Goal: Transaction & Acquisition: Download file/media

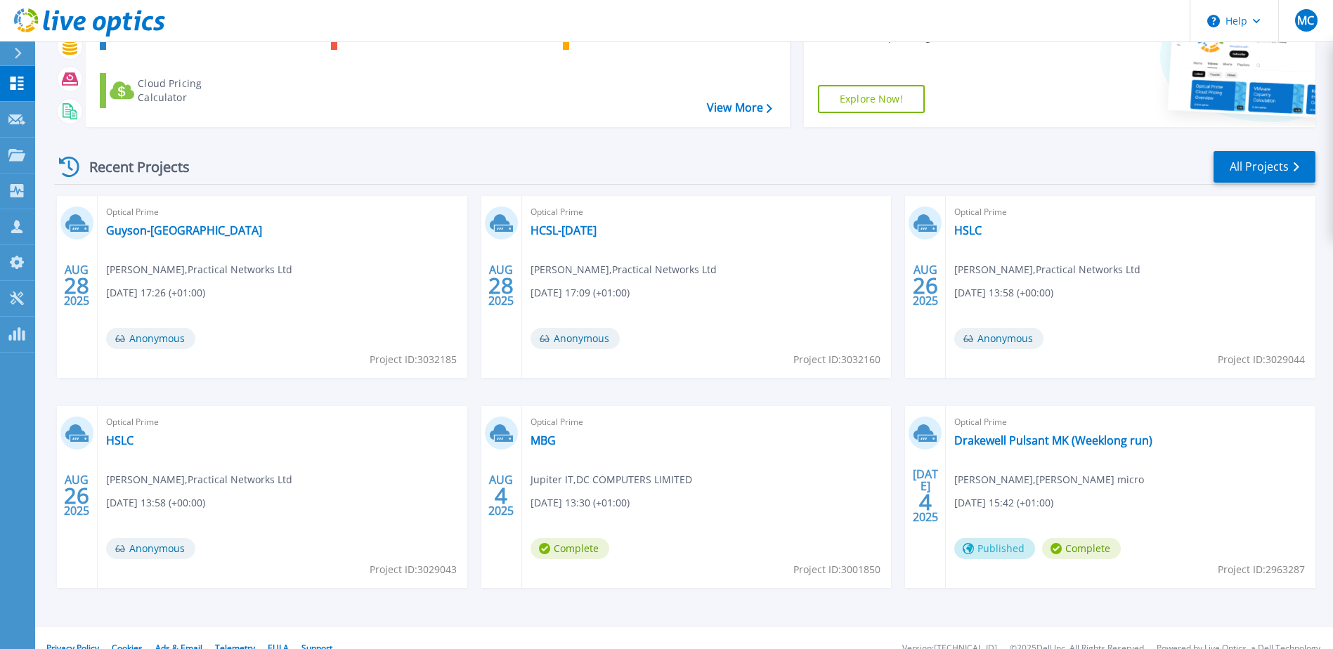
scroll to position [129, 0]
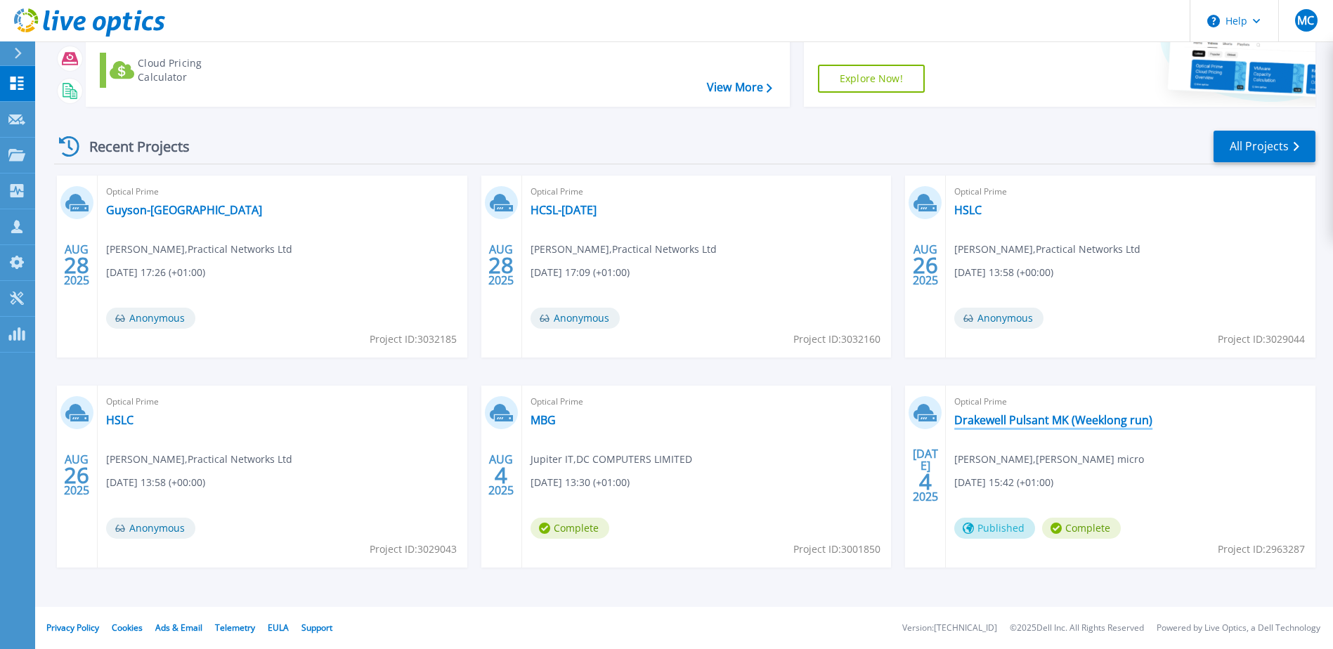
click at [1023, 425] on link "Drakewell Pulsant MK (Weeklong run)" at bounding box center [1053, 420] width 198 height 14
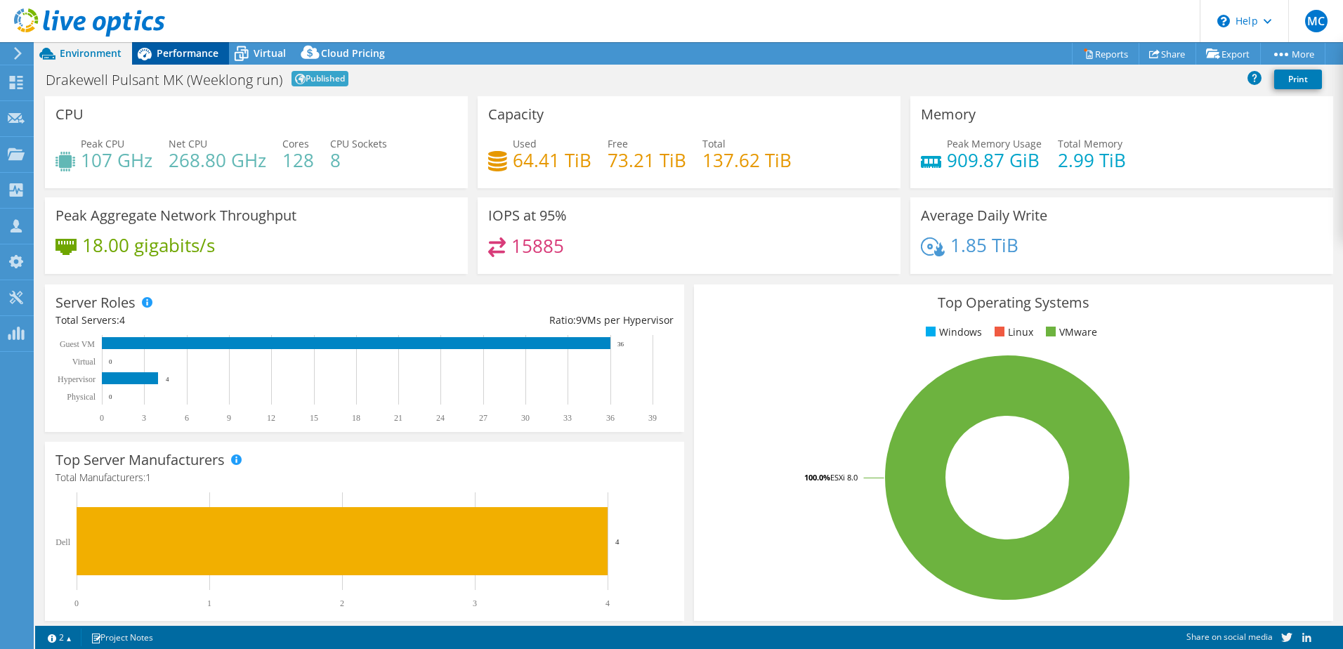
click at [159, 53] on span "Performance" at bounding box center [188, 52] width 62 height 13
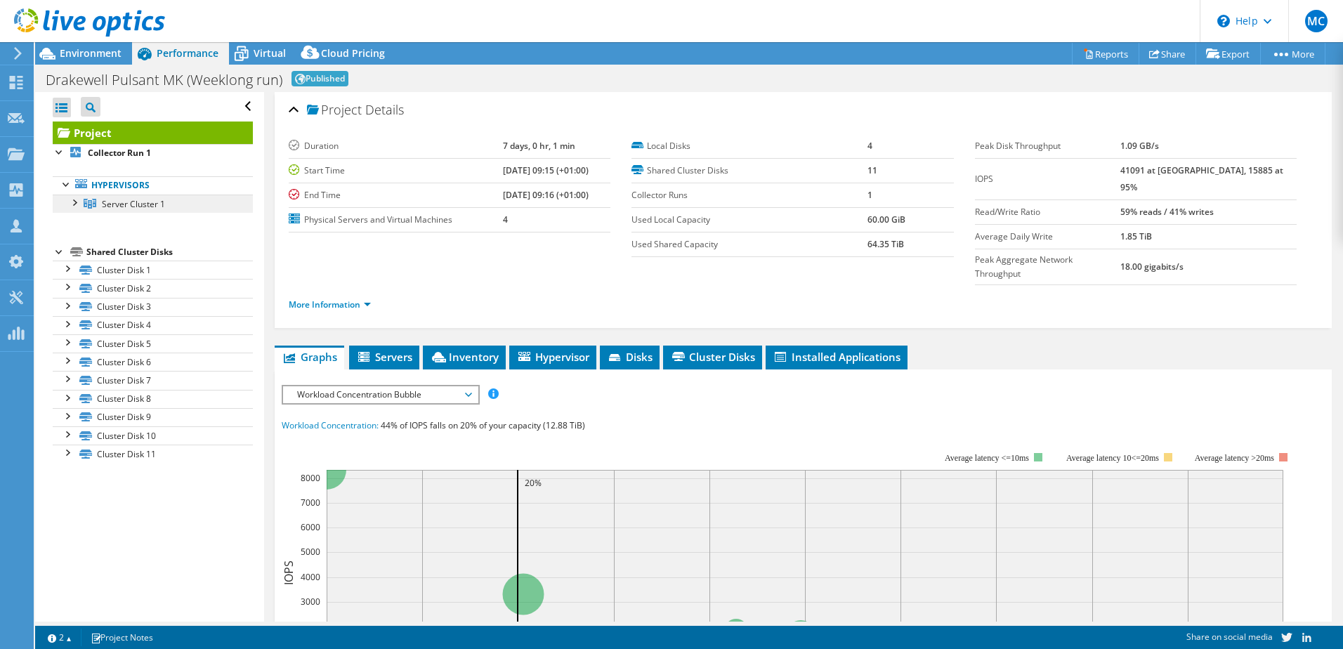
click at [117, 207] on span "Server Cluster 1" at bounding box center [133, 204] width 63 height 12
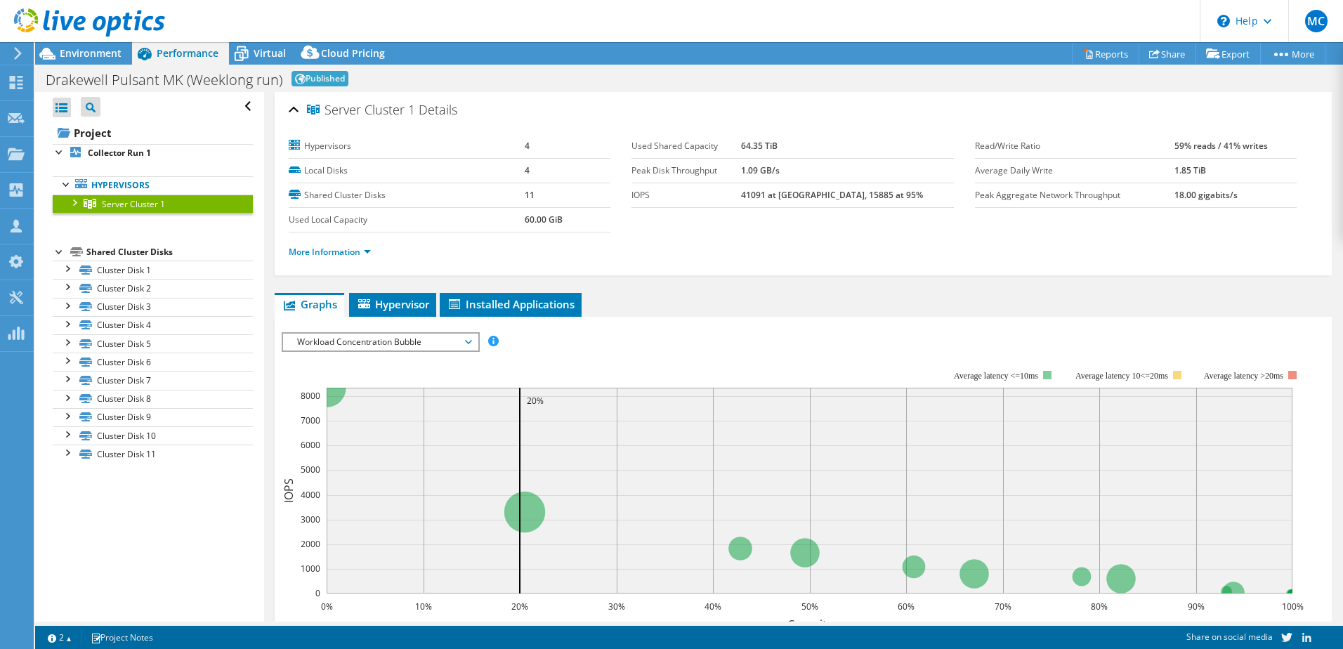
click at [75, 204] on div at bounding box center [74, 202] width 14 height 14
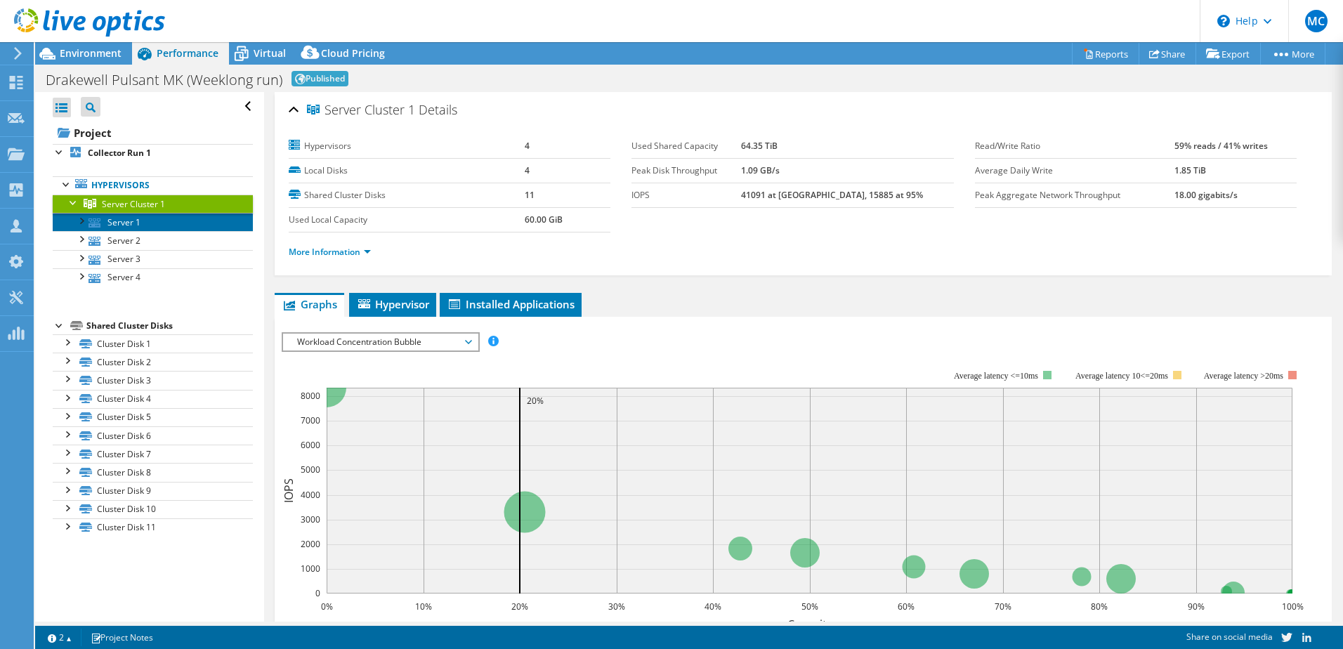
click at [107, 219] on link "Server 1" at bounding box center [153, 222] width 200 height 18
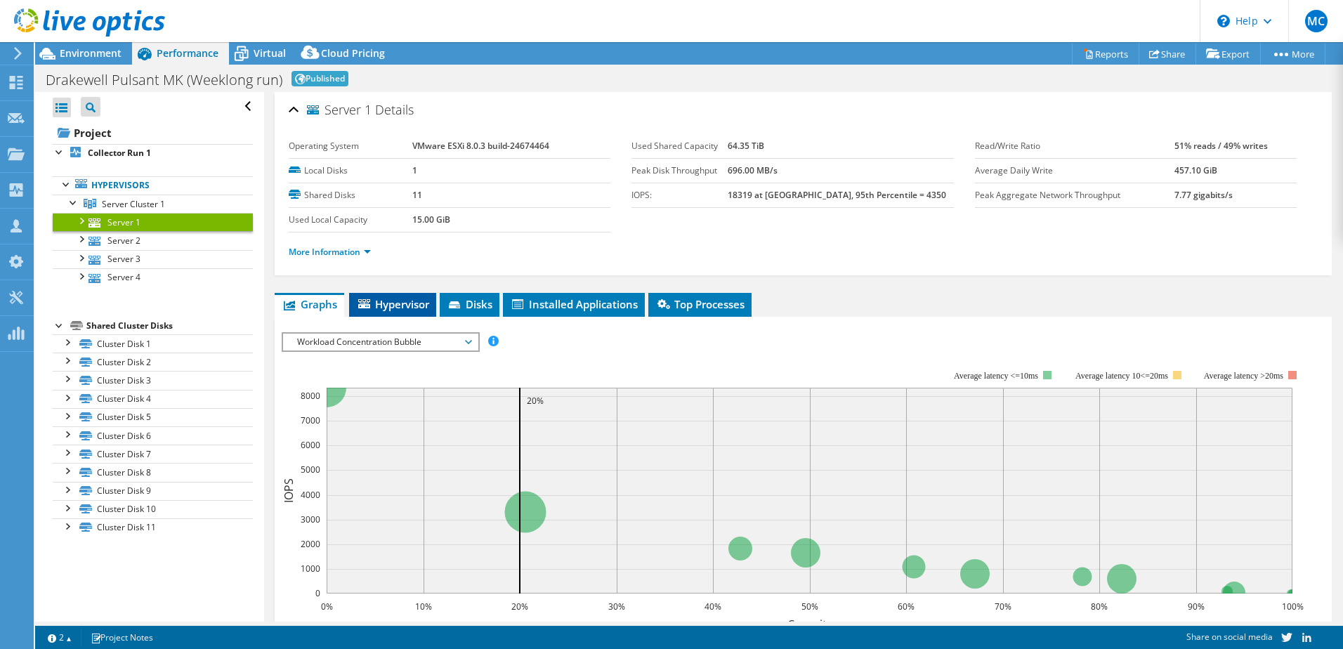
click at [386, 306] on span "Hypervisor" at bounding box center [392, 304] width 73 height 14
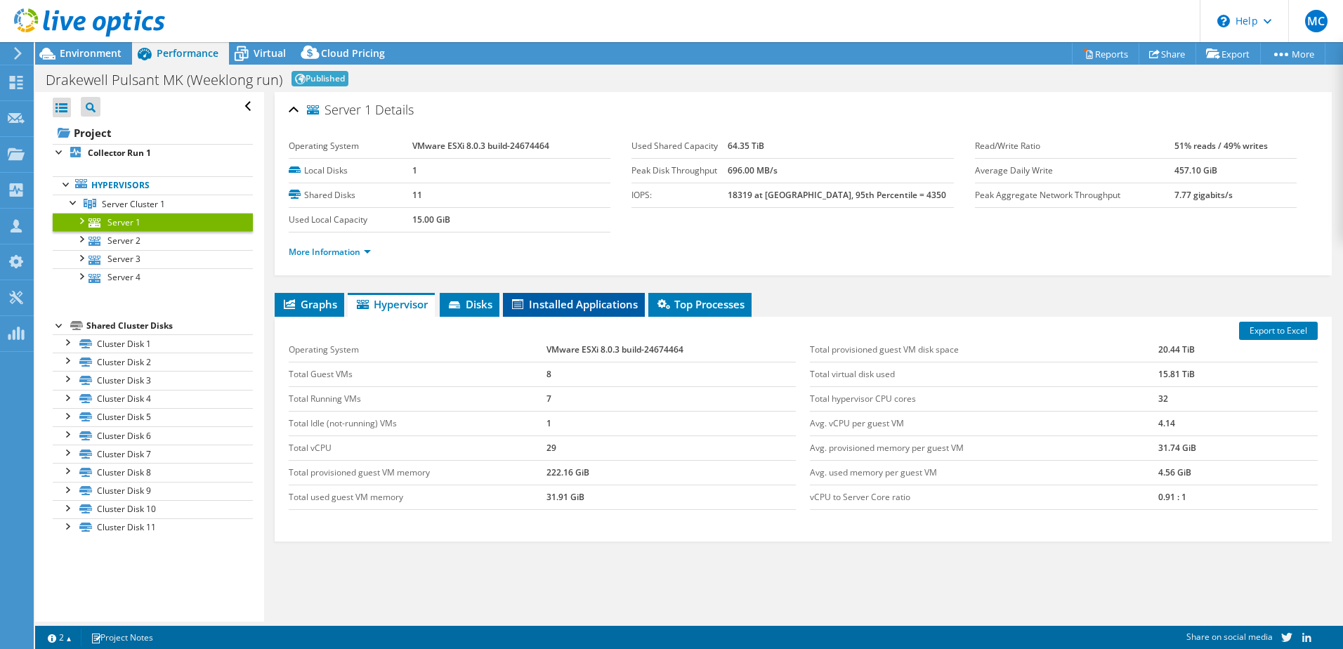
click at [579, 305] on span "Installed Applications" at bounding box center [574, 304] width 128 height 14
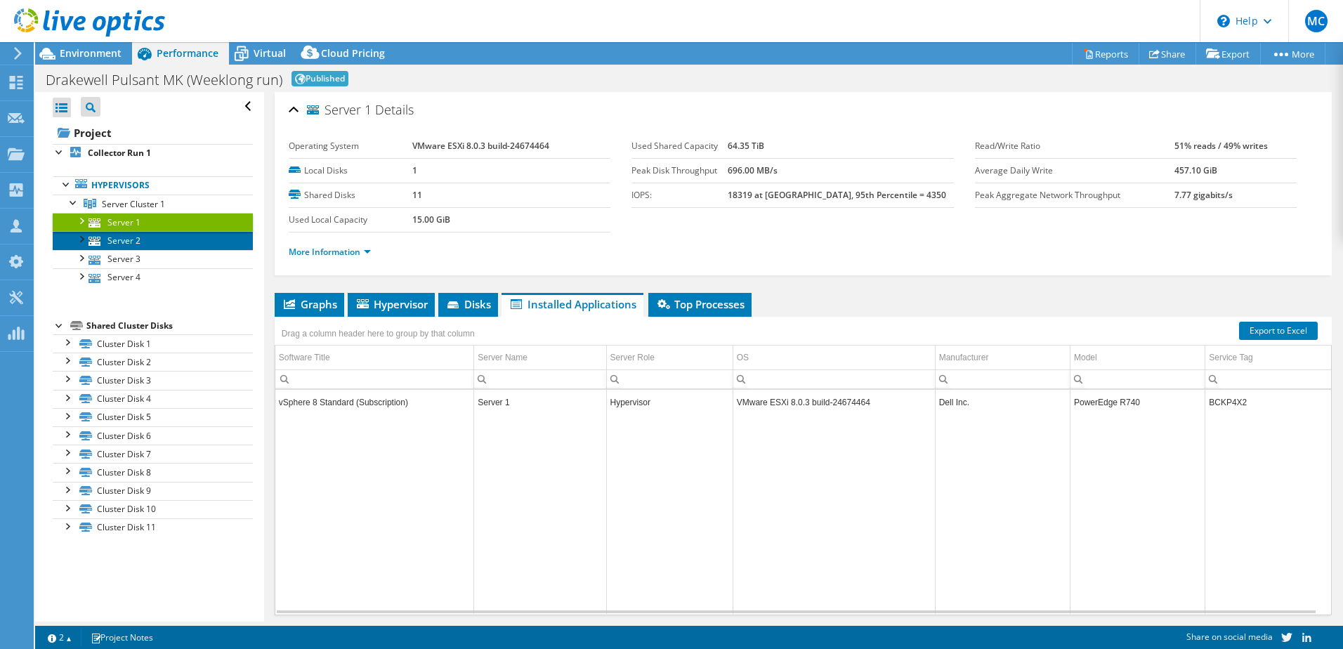
click at [124, 245] on link "Server 2" at bounding box center [153, 240] width 200 height 18
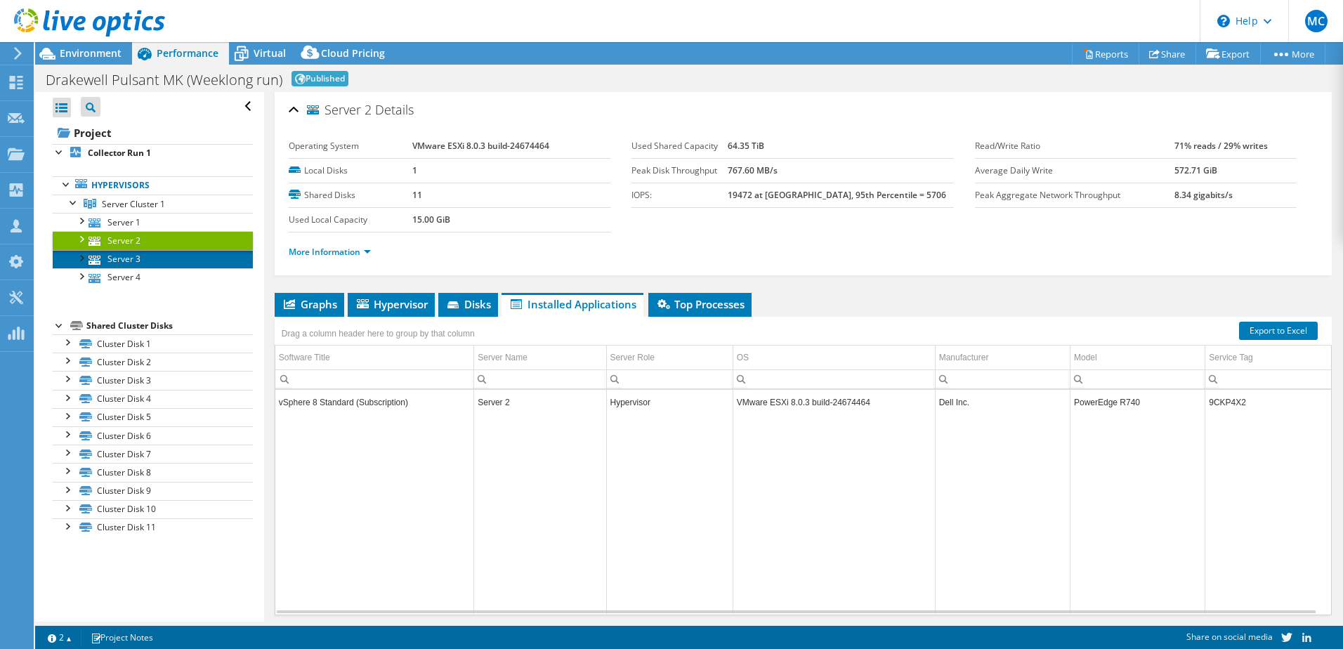
click at [135, 254] on link "Server 3" at bounding box center [153, 259] width 200 height 18
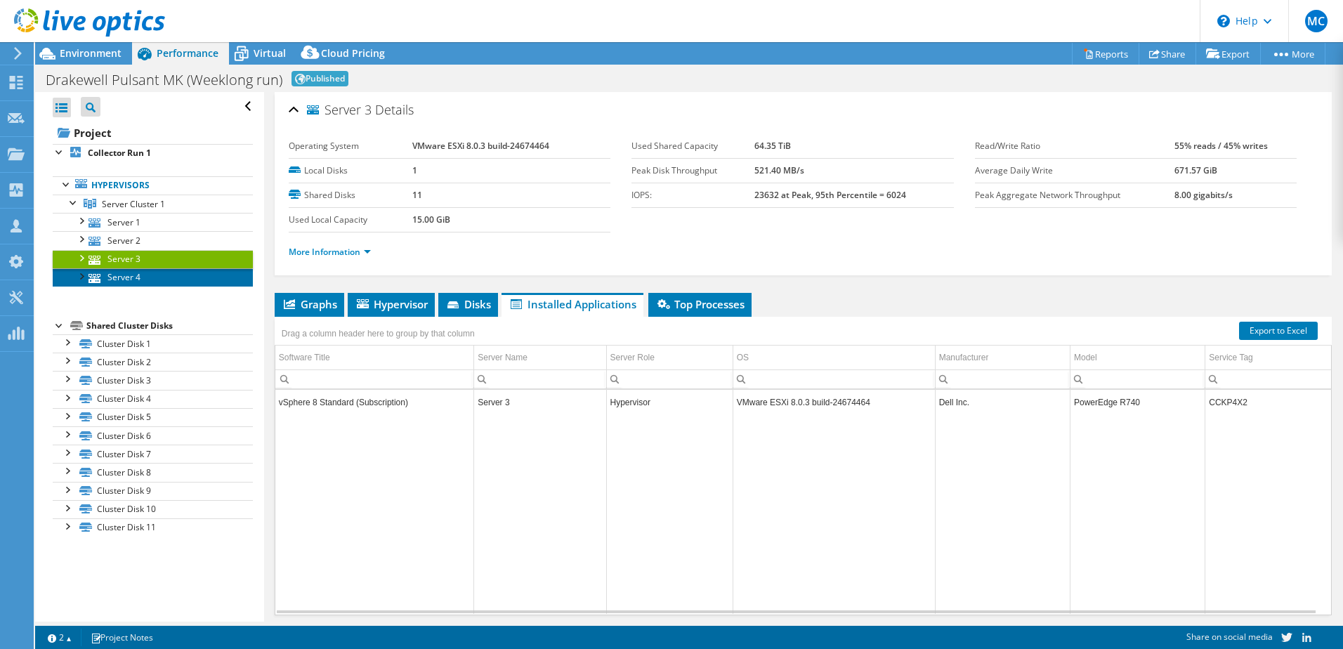
click at [132, 272] on link "Server 4" at bounding box center [153, 277] width 200 height 18
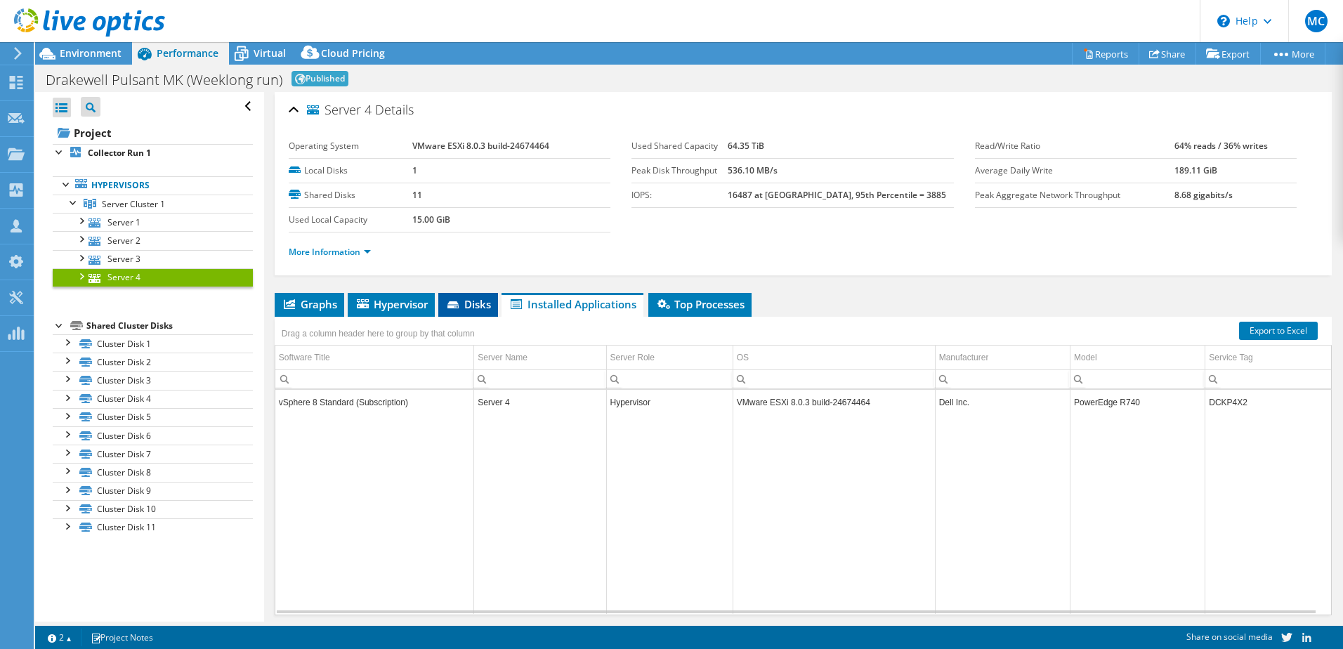
click at [465, 304] on span "Disks" at bounding box center [468, 304] width 46 height 14
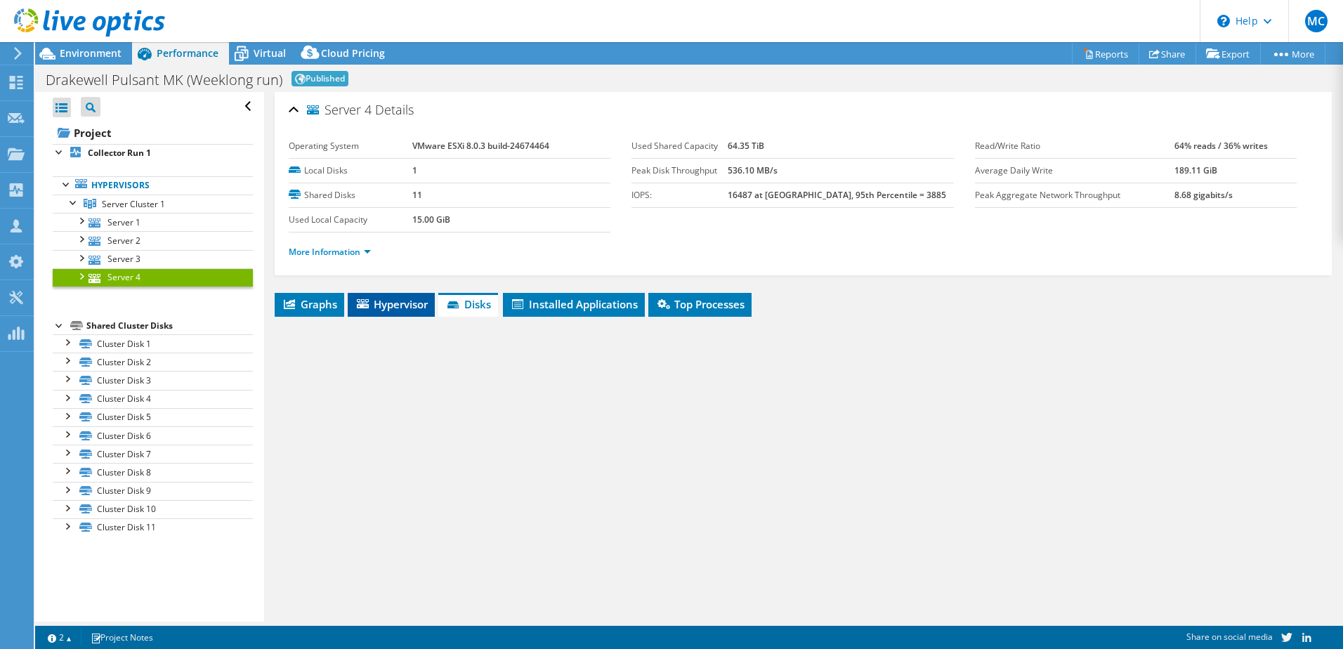
click at [408, 306] on span "Hypervisor" at bounding box center [391, 304] width 73 height 14
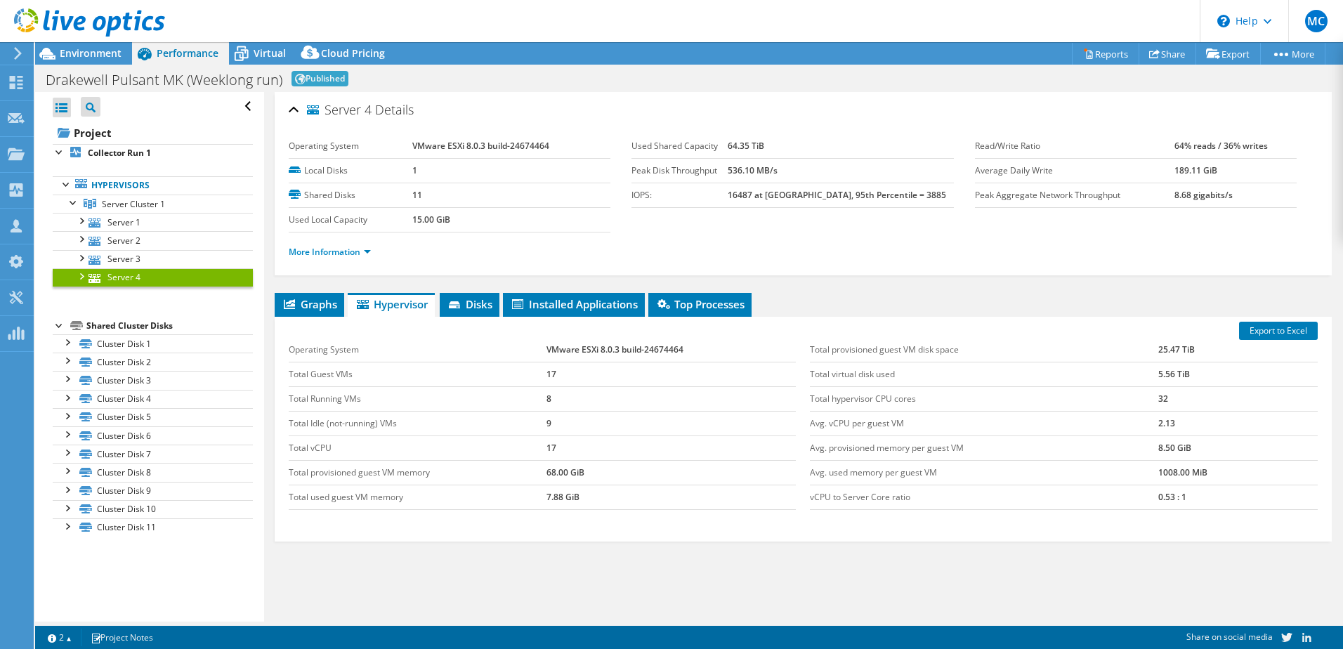
click at [126, 330] on div "Shared Cluster Disks" at bounding box center [169, 326] width 167 height 17
click at [102, 155] on b "Collector Run 1" at bounding box center [119, 153] width 63 height 12
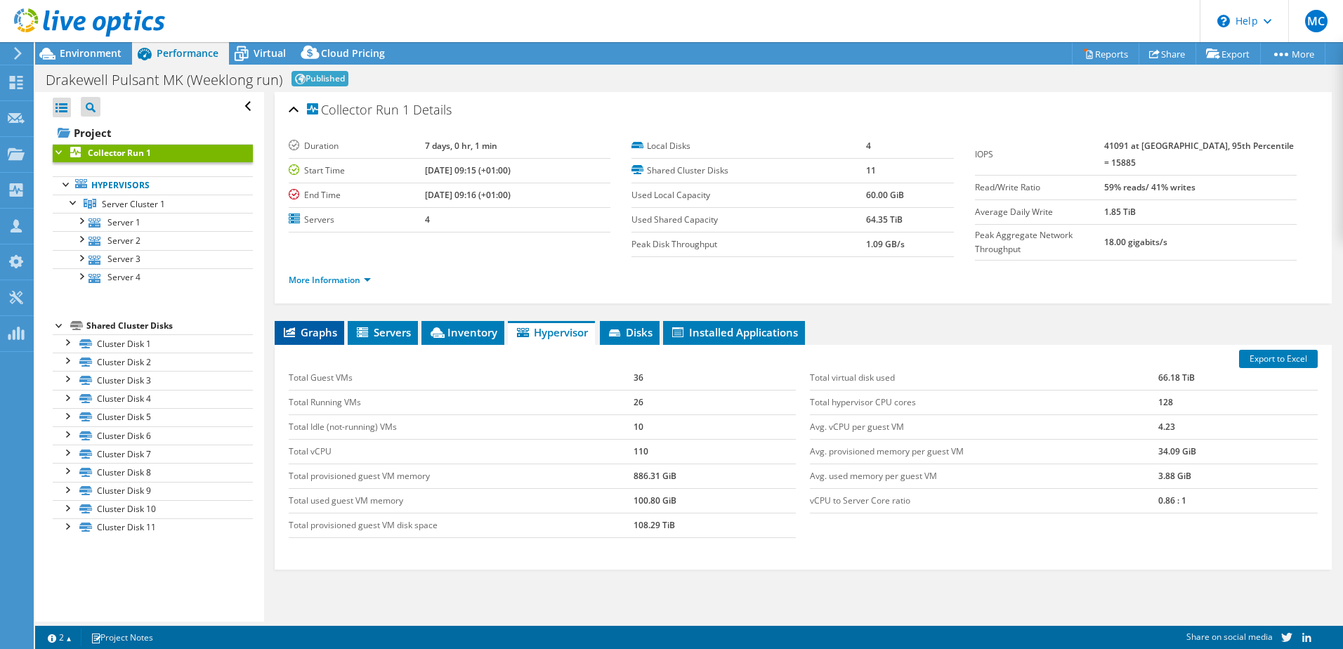
click at [311, 330] on span "Graphs" at bounding box center [310, 332] width 56 height 14
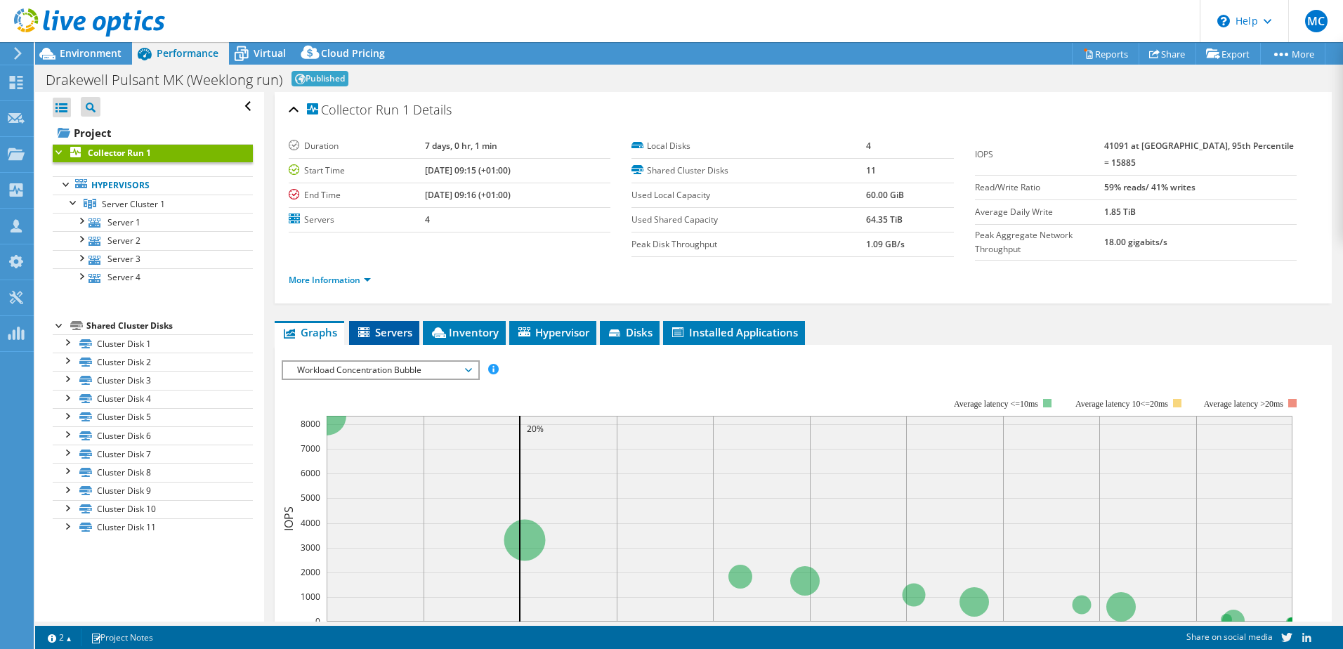
click at [391, 329] on span "Servers" at bounding box center [384, 332] width 56 height 14
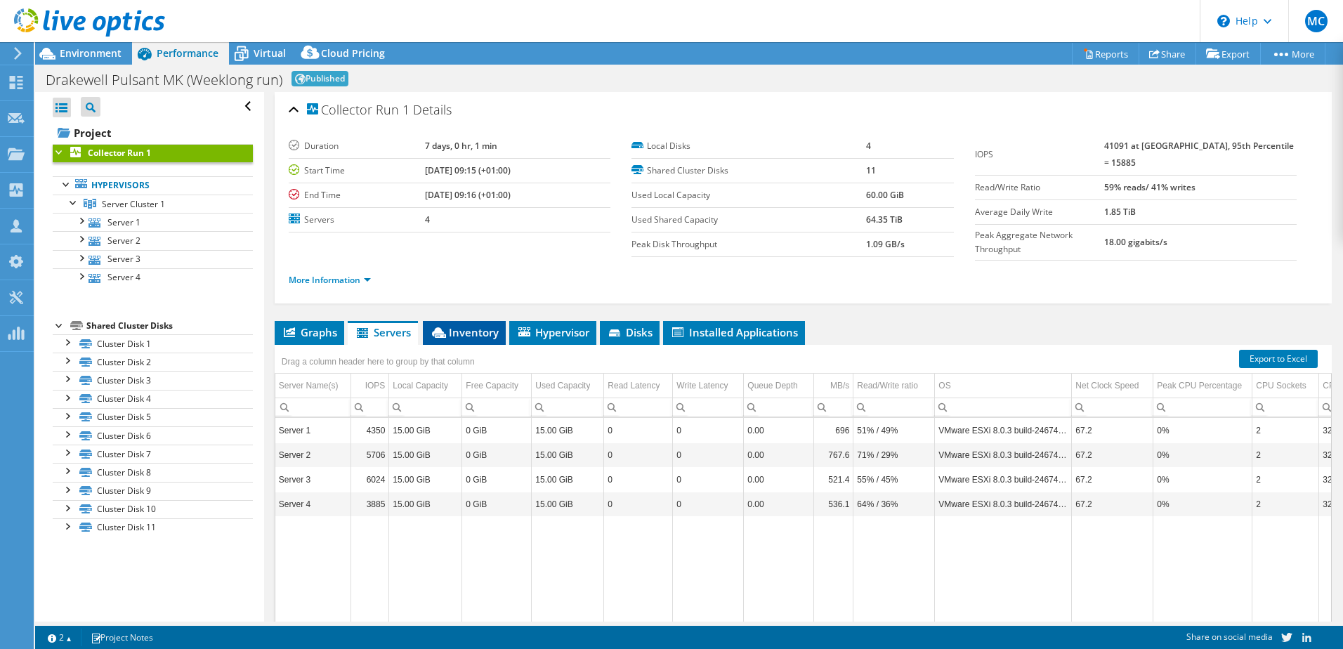
click at [464, 328] on span "Inventory" at bounding box center [464, 332] width 69 height 14
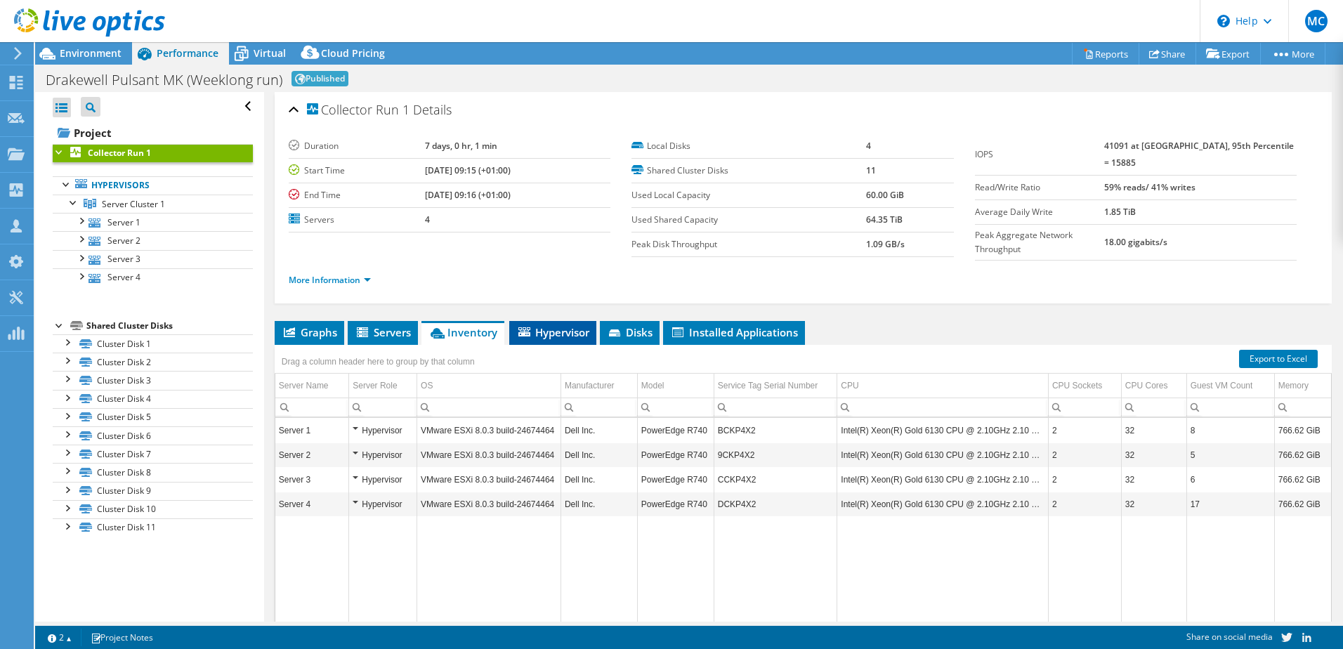
click at [566, 337] on li "Hypervisor" at bounding box center [552, 333] width 87 height 24
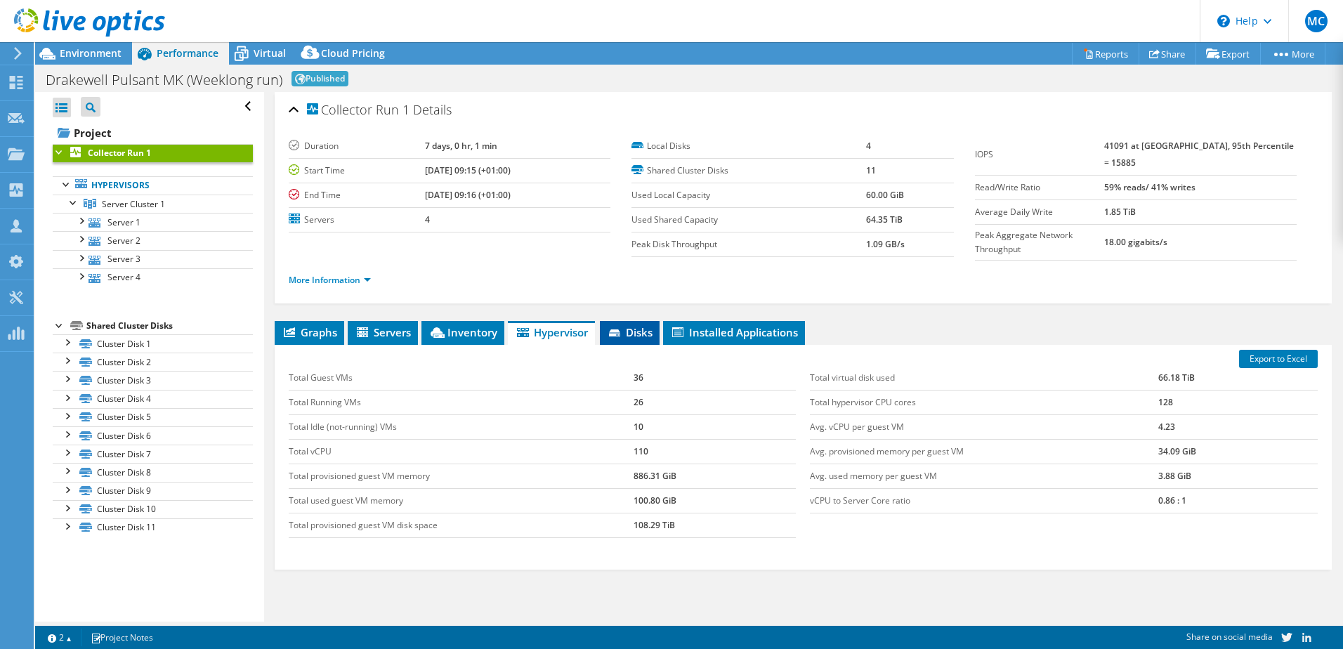
click at [637, 329] on span "Disks" at bounding box center [630, 332] width 46 height 14
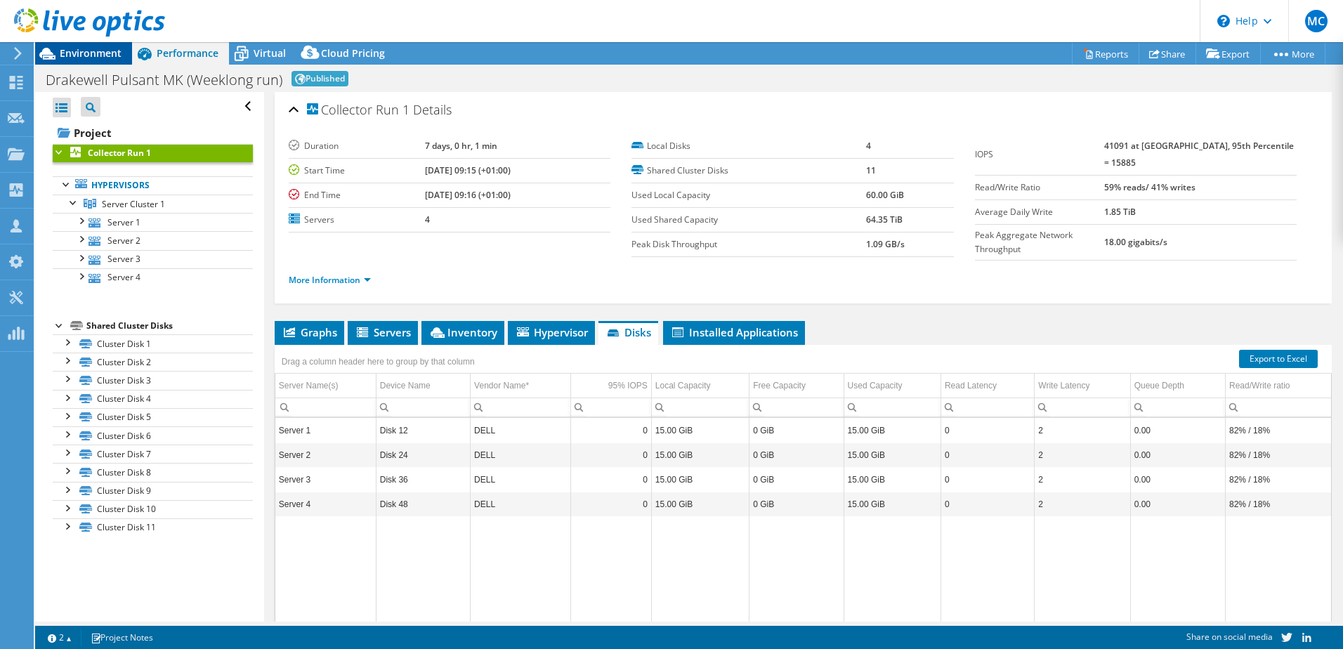
click at [85, 55] on span "Environment" at bounding box center [91, 52] width 62 height 13
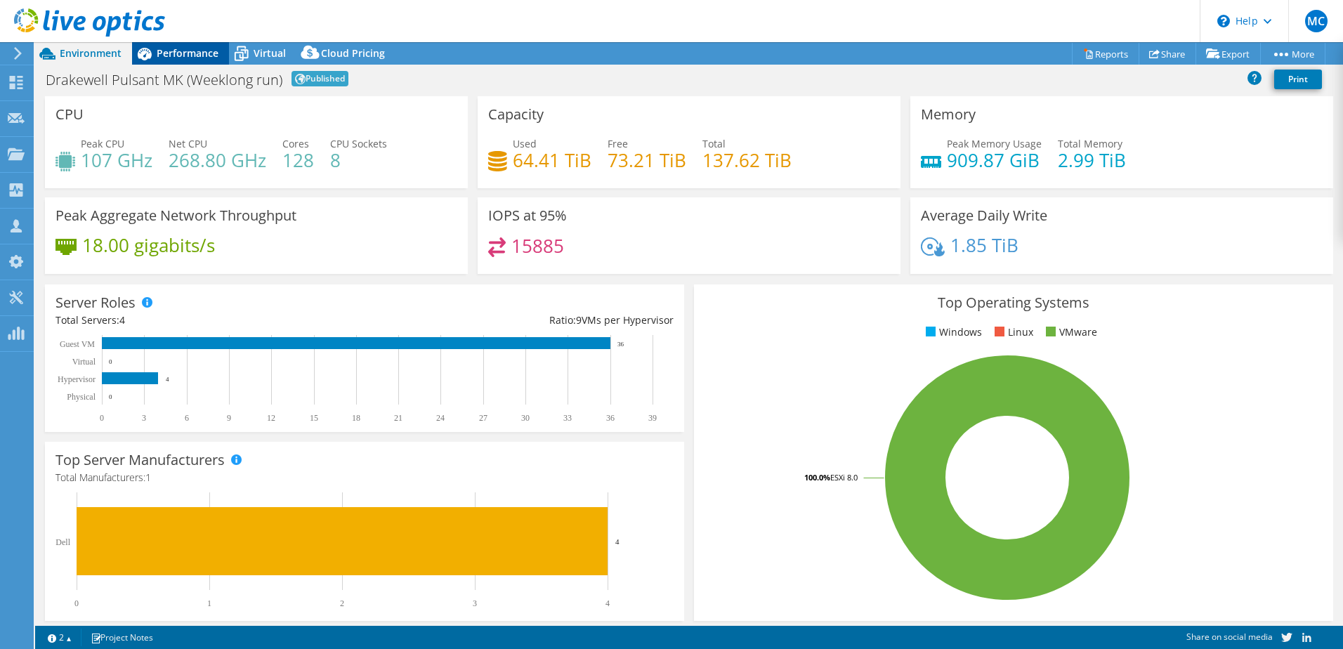
click at [185, 56] on span "Performance" at bounding box center [188, 52] width 62 height 13
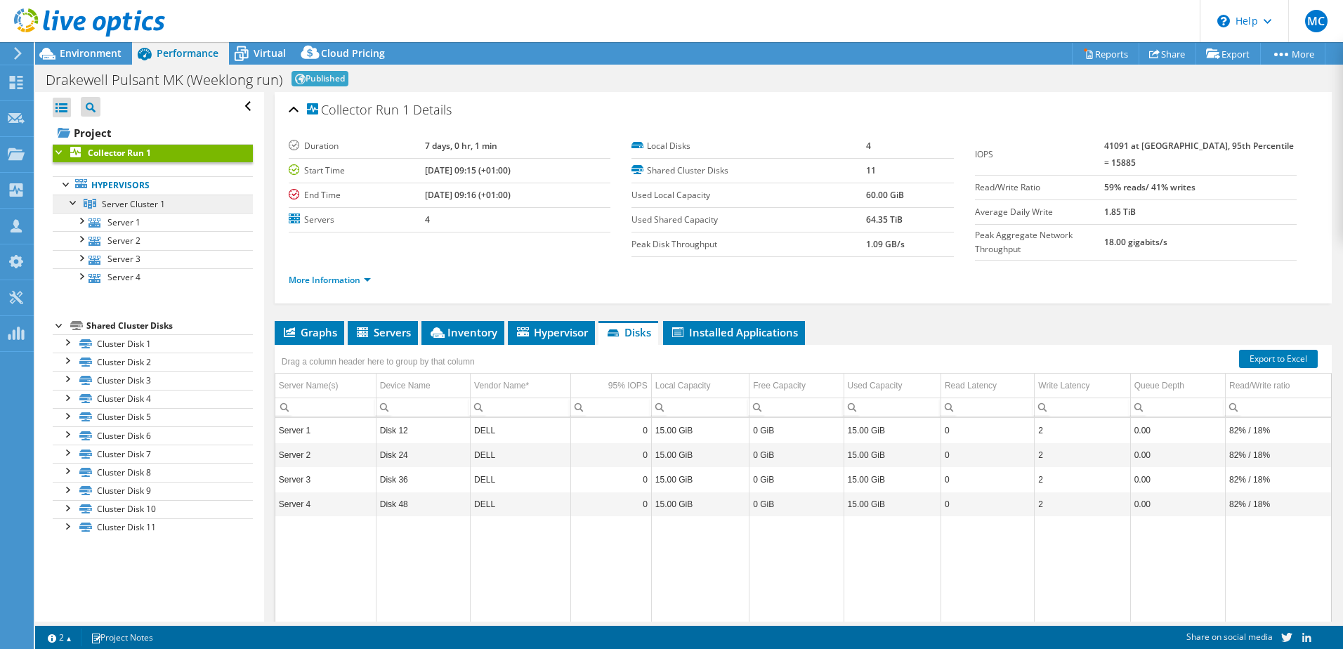
click at [114, 202] on span "Server Cluster 1" at bounding box center [133, 204] width 63 height 12
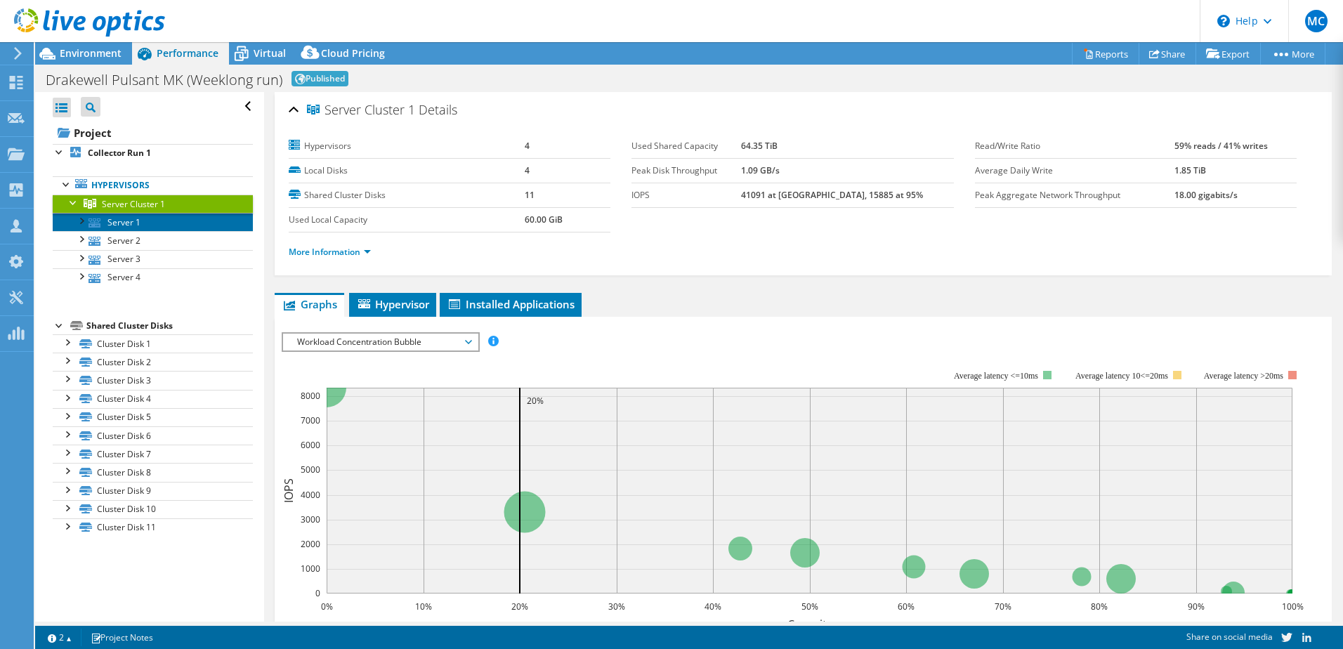
click at [127, 222] on link "Server 1" at bounding box center [153, 222] width 200 height 18
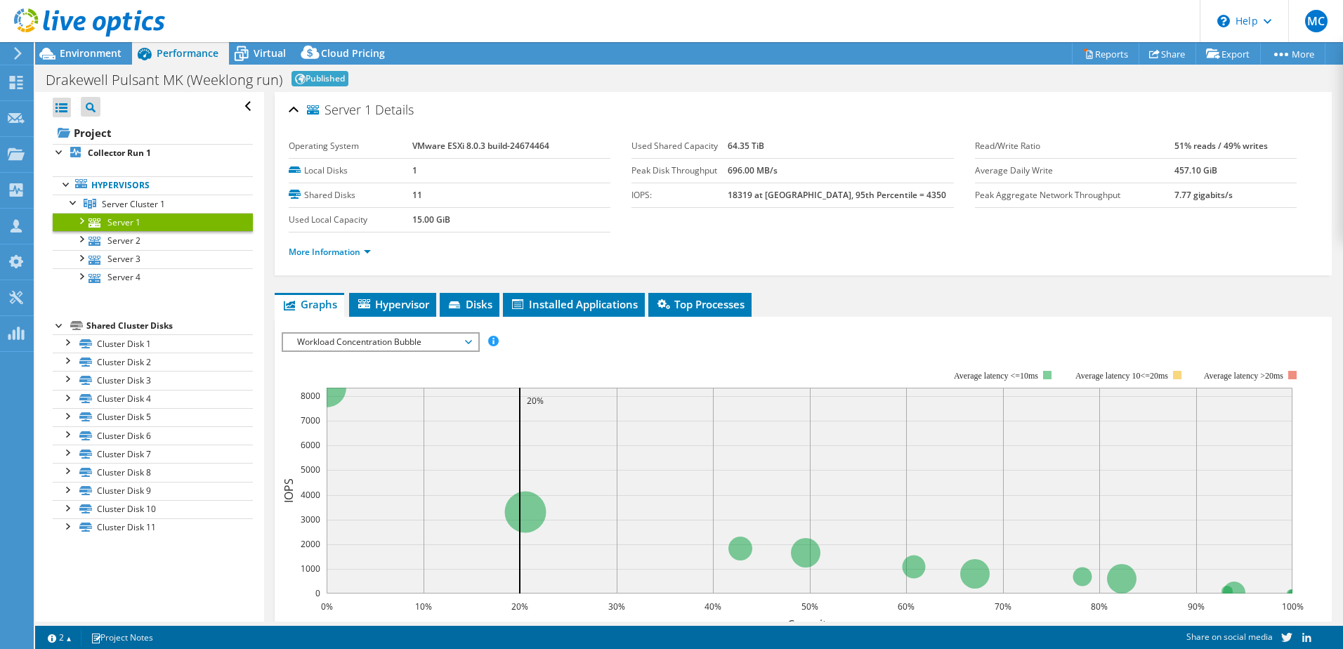
click at [365, 342] on span "Workload Concentration Bubble" at bounding box center [380, 342] width 181 height 17
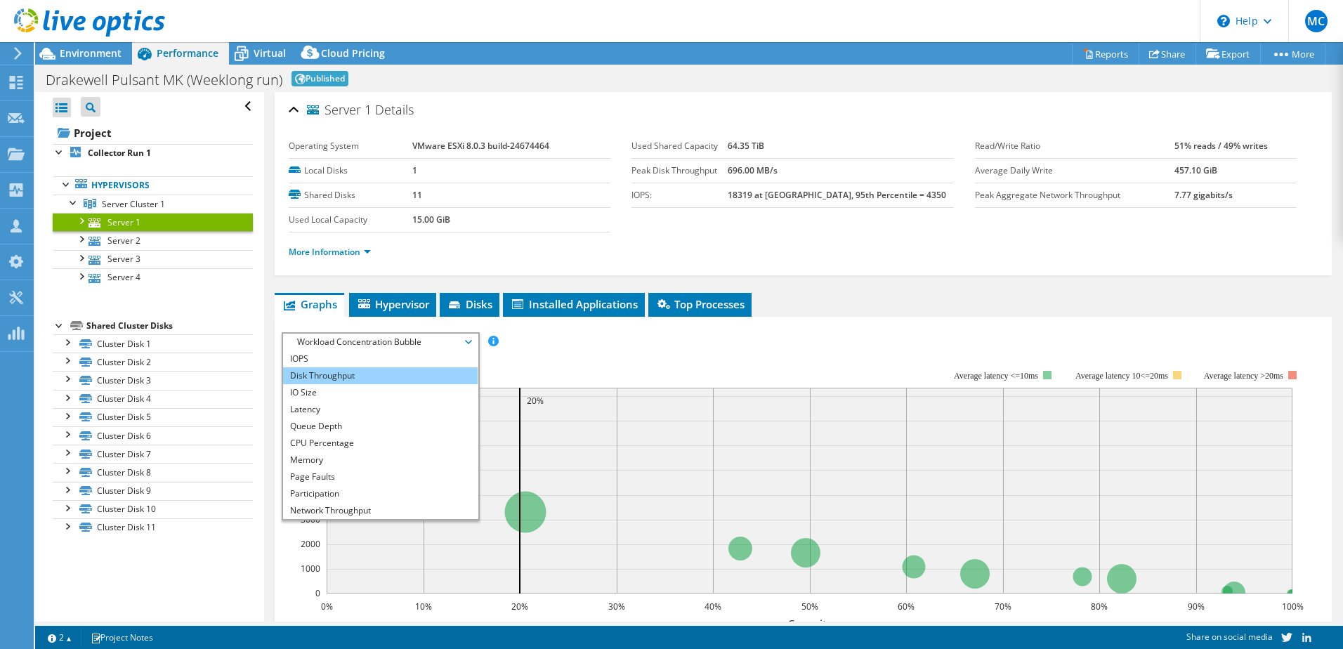
click at [360, 376] on li "Disk Throughput" at bounding box center [380, 375] width 195 height 17
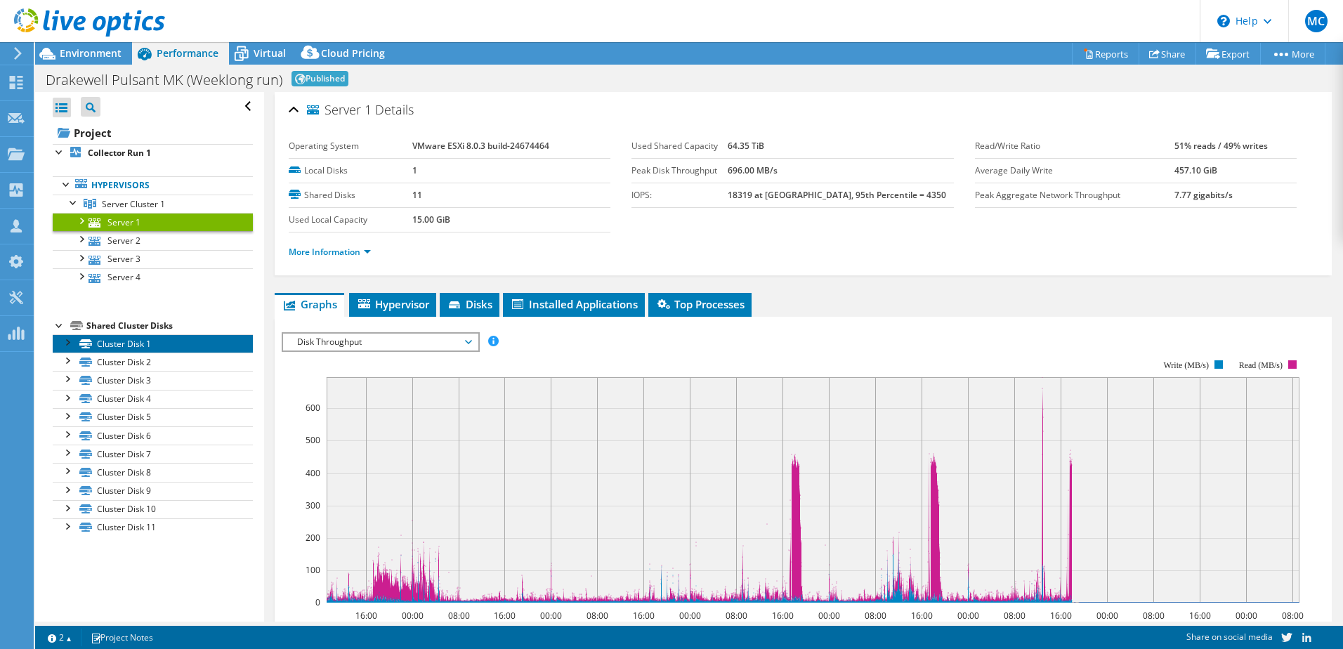
click at [116, 337] on link "Cluster Disk 1" at bounding box center [153, 343] width 200 height 18
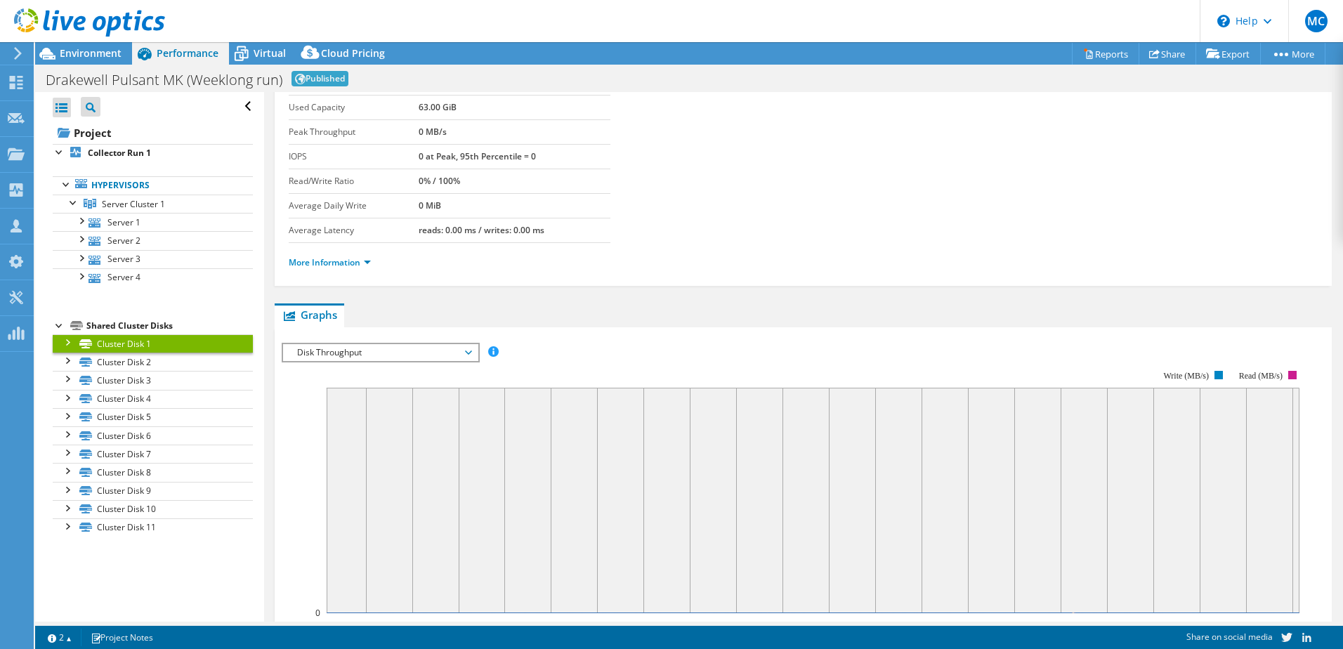
scroll to position [211, 0]
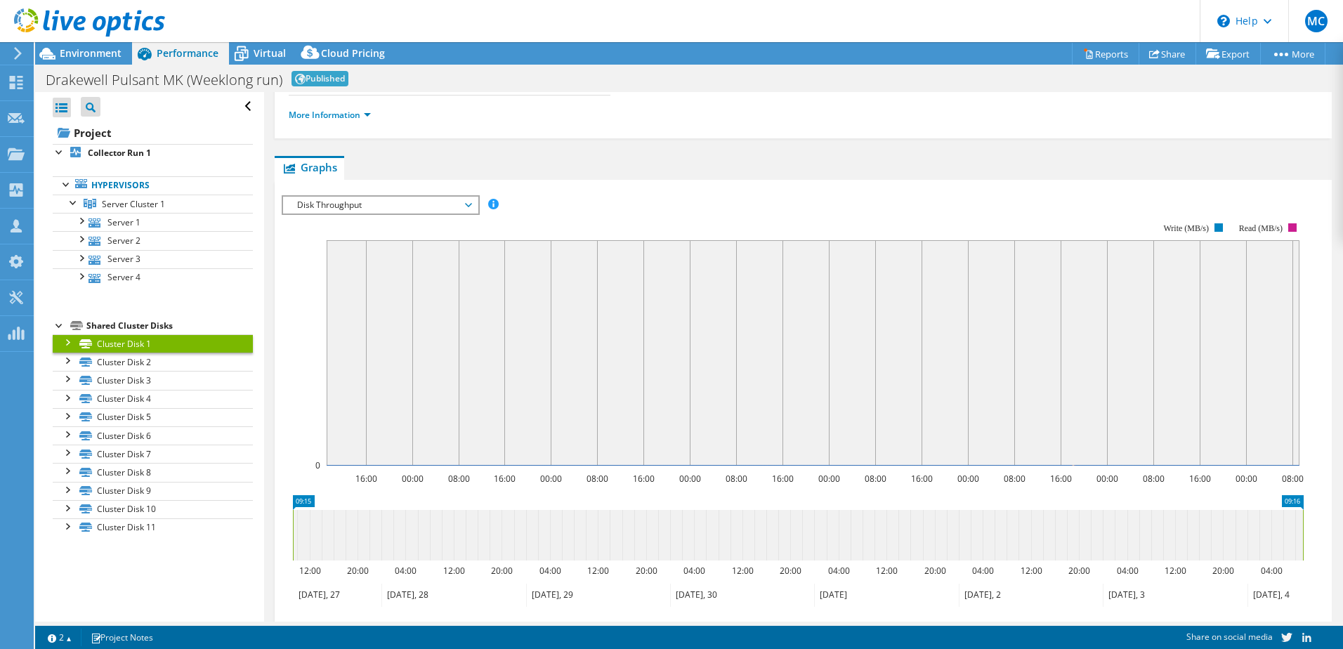
click at [337, 200] on span "Disk Throughput" at bounding box center [380, 205] width 181 height 17
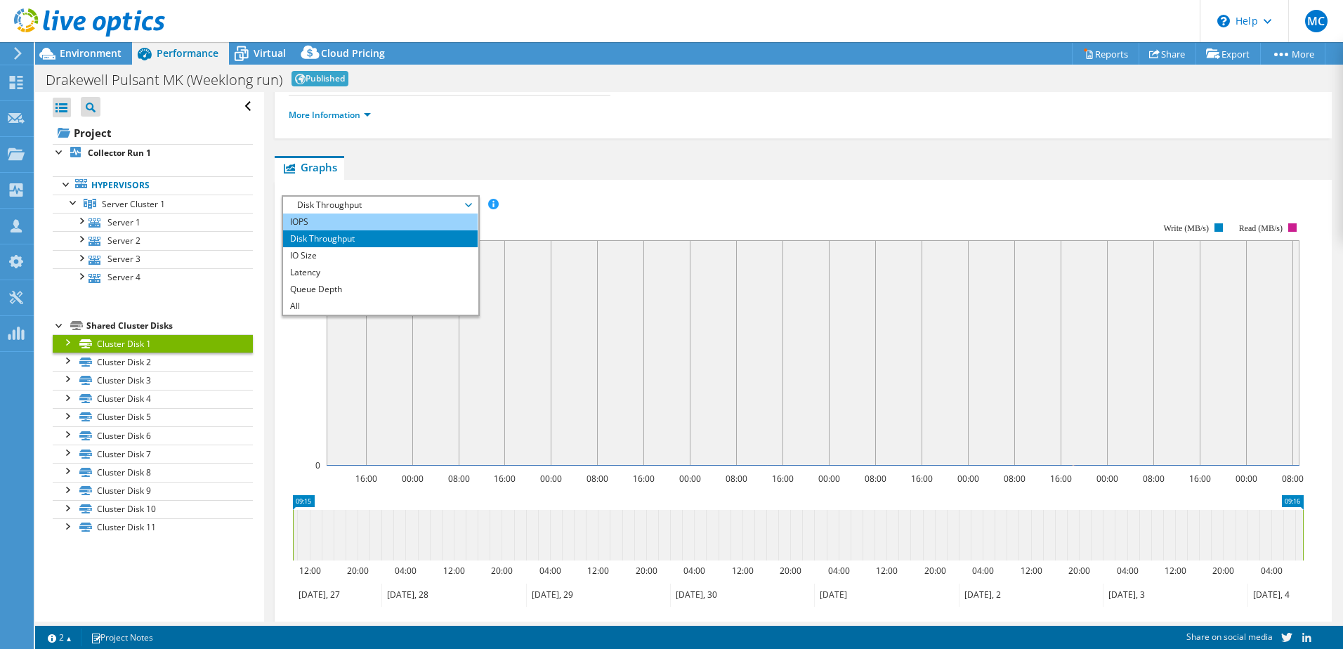
click at [327, 220] on li "IOPS" at bounding box center [380, 222] width 195 height 17
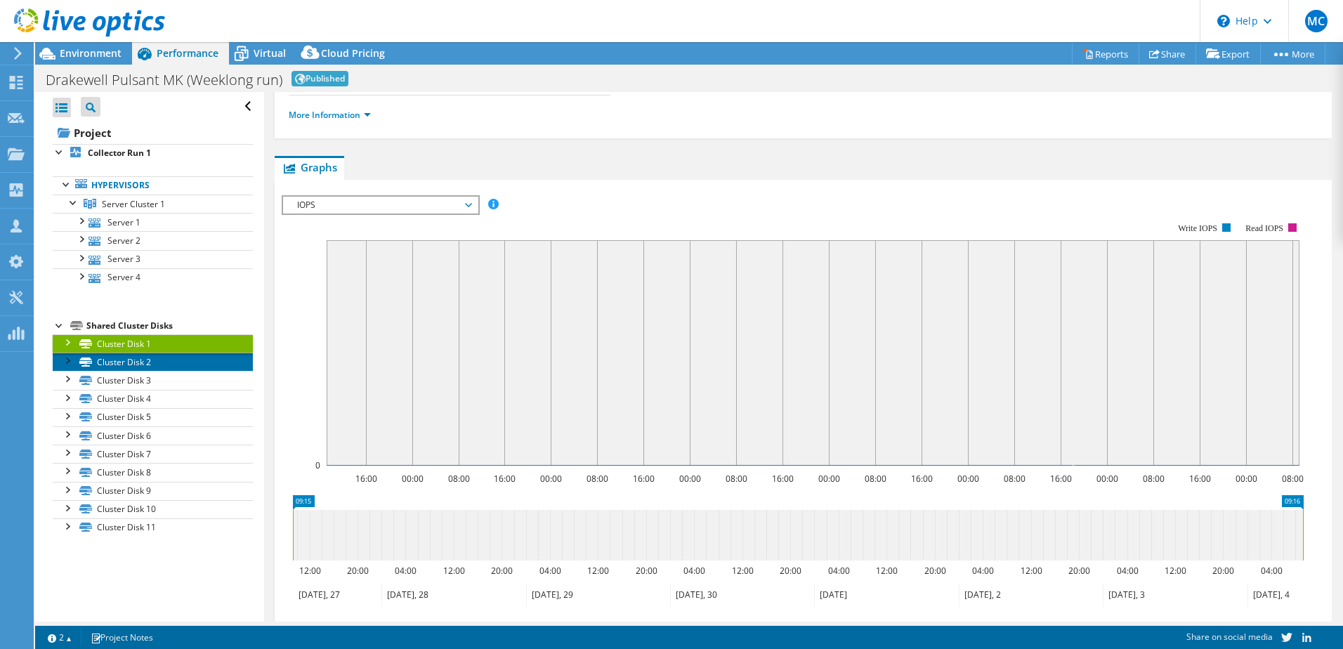
click at [125, 365] on link "Cluster Disk 2" at bounding box center [153, 362] width 200 height 18
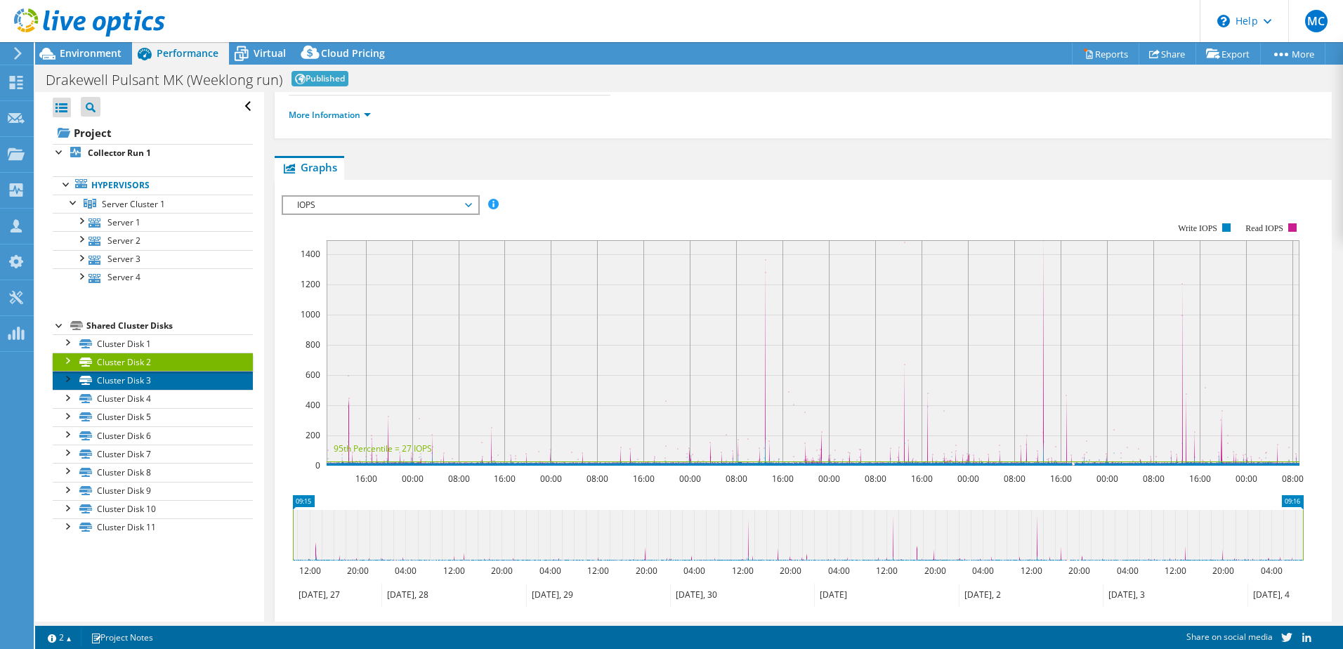
click at [125, 377] on link "Cluster Disk 3" at bounding box center [153, 380] width 200 height 18
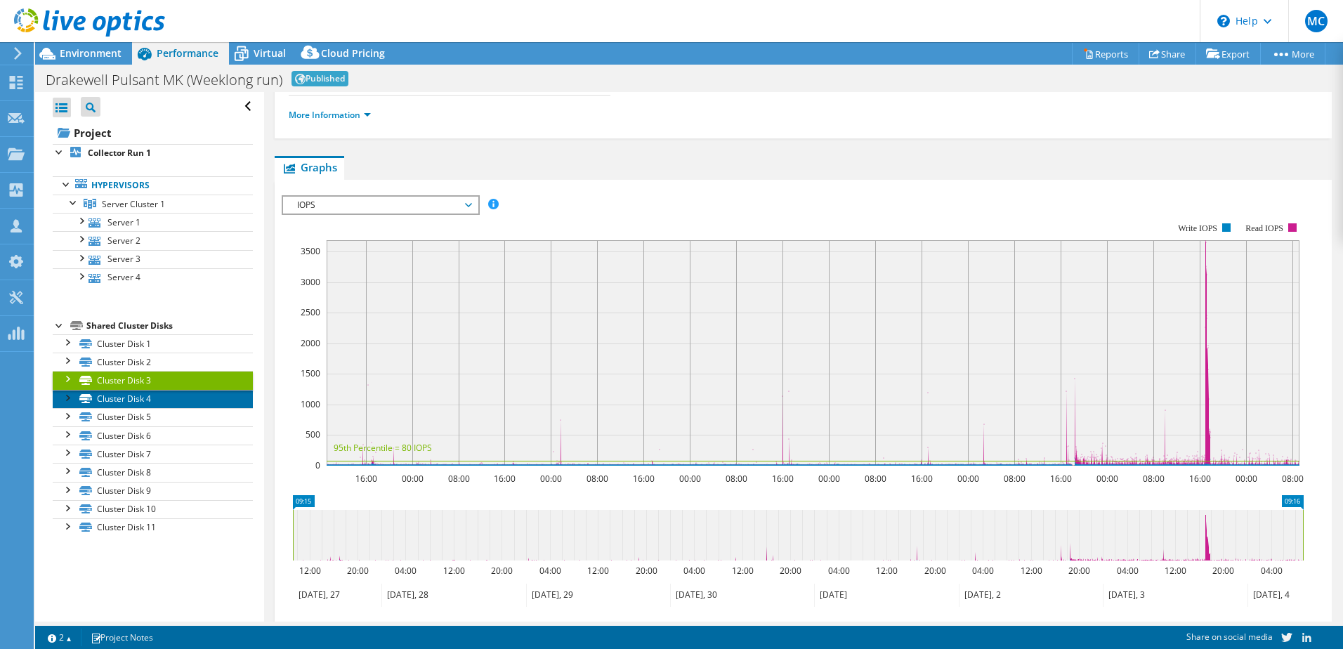
click at [119, 398] on link "Cluster Disk 4" at bounding box center [153, 399] width 200 height 18
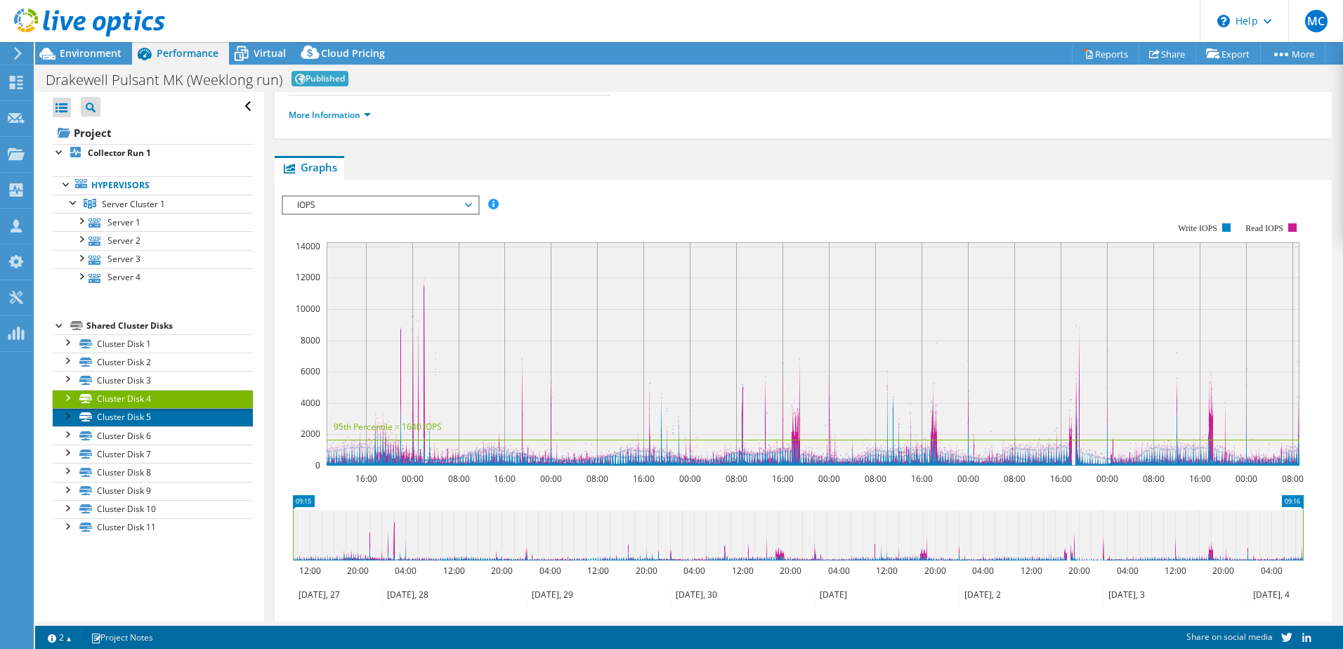
click at [115, 417] on link "Cluster Disk 5" at bounding box center [153, 417] width 200 height 18
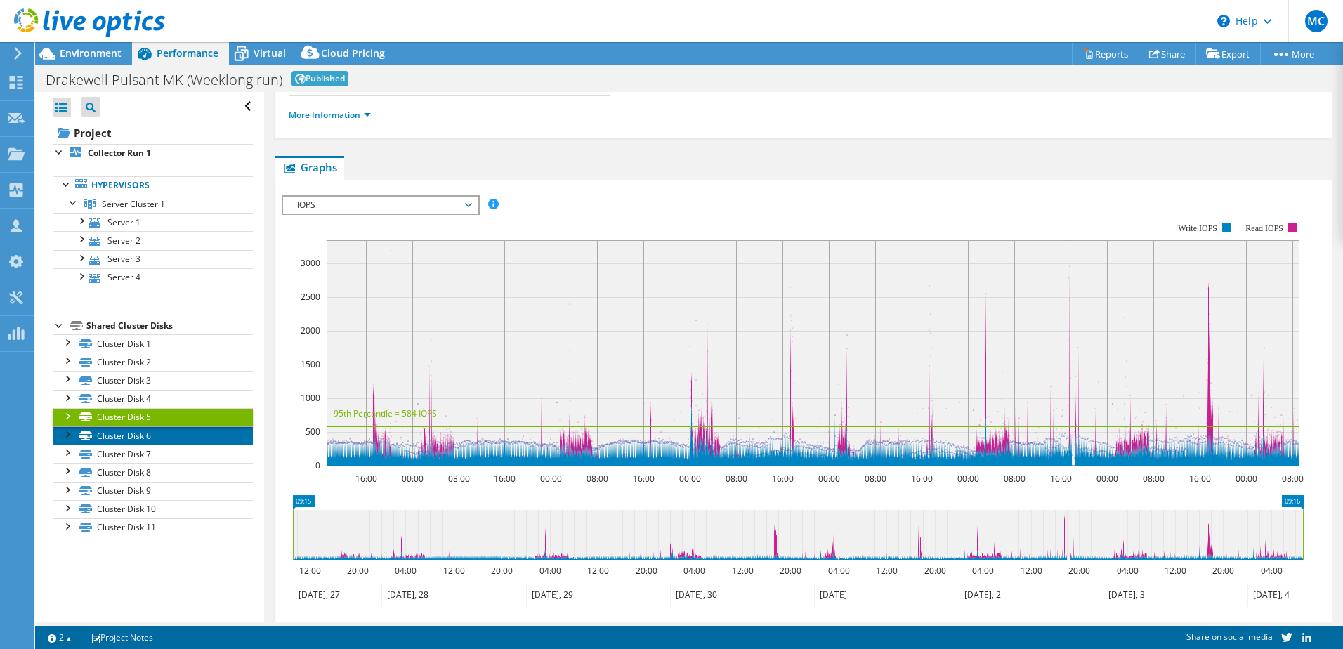
click at [116, 438] on link "Cluster Disk 6" at bounding box center [153, 435] width 200 height 18
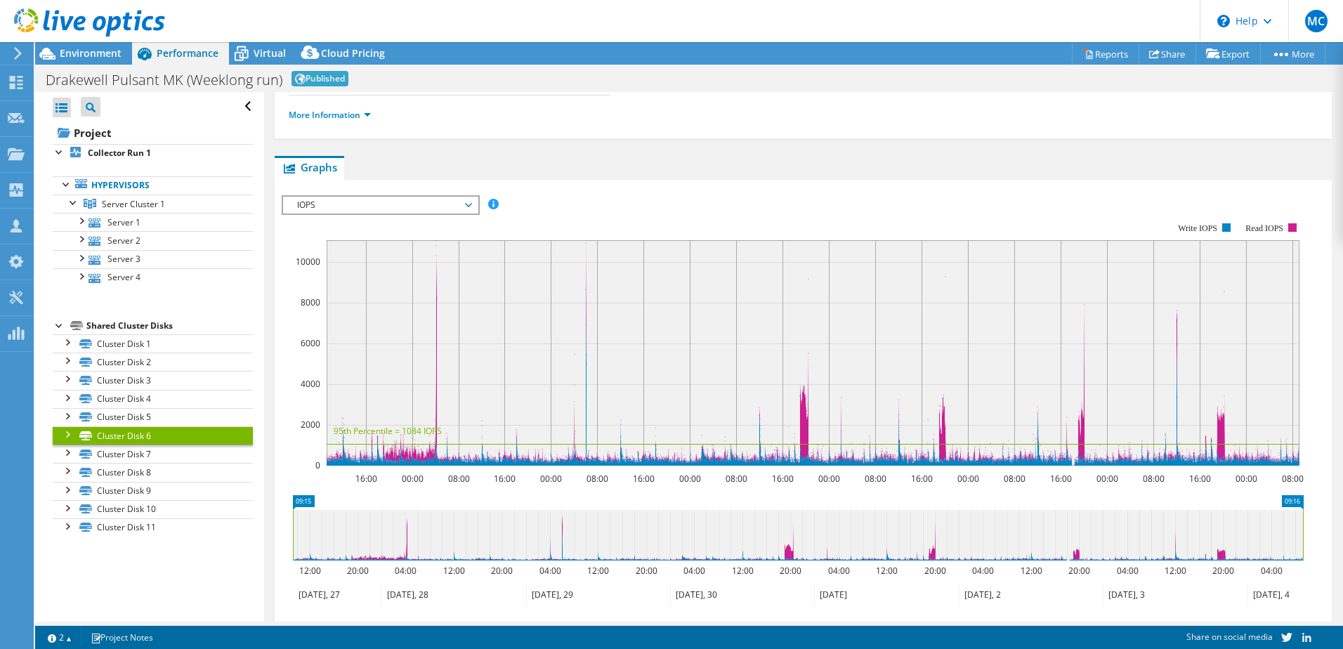
click at [55, 325] on div at bounding box center [60, 325] width 14 height 14
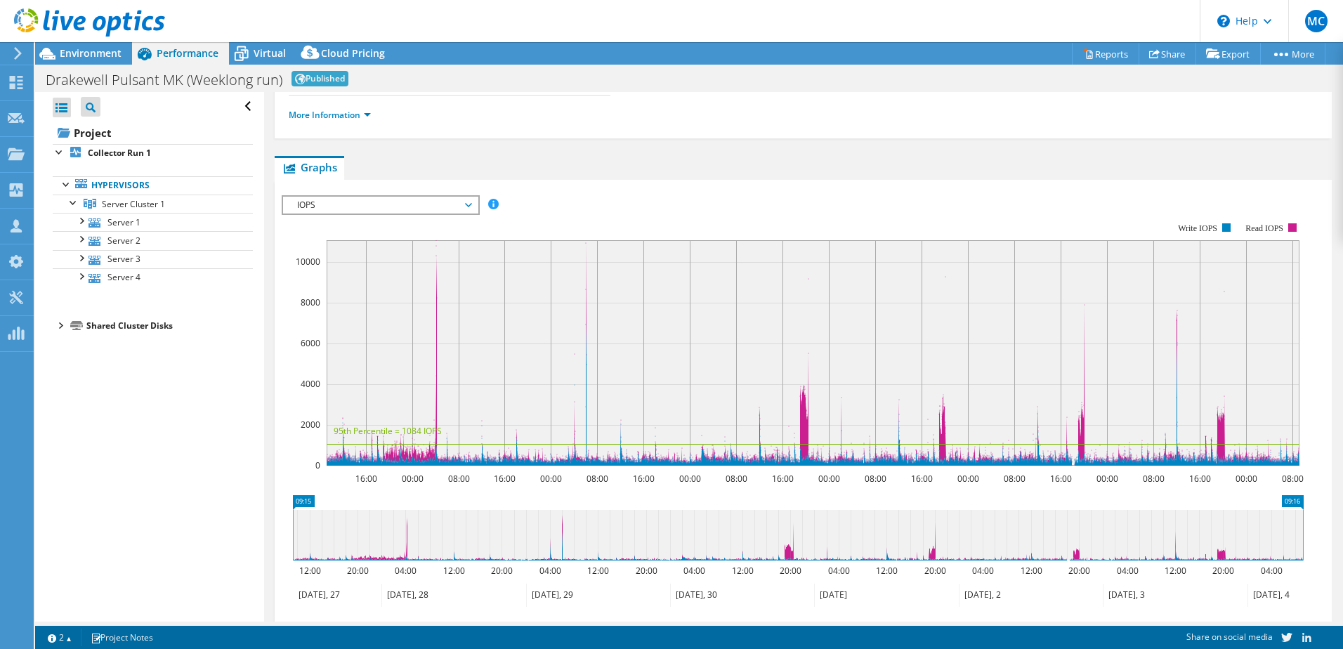
click at [98, 328] on div "Shared Cluster Disks" at bounding box center [169, 326] width 167 height 17
click at [63, 323] on div at bounding box center [60, 325] width 14 height 14
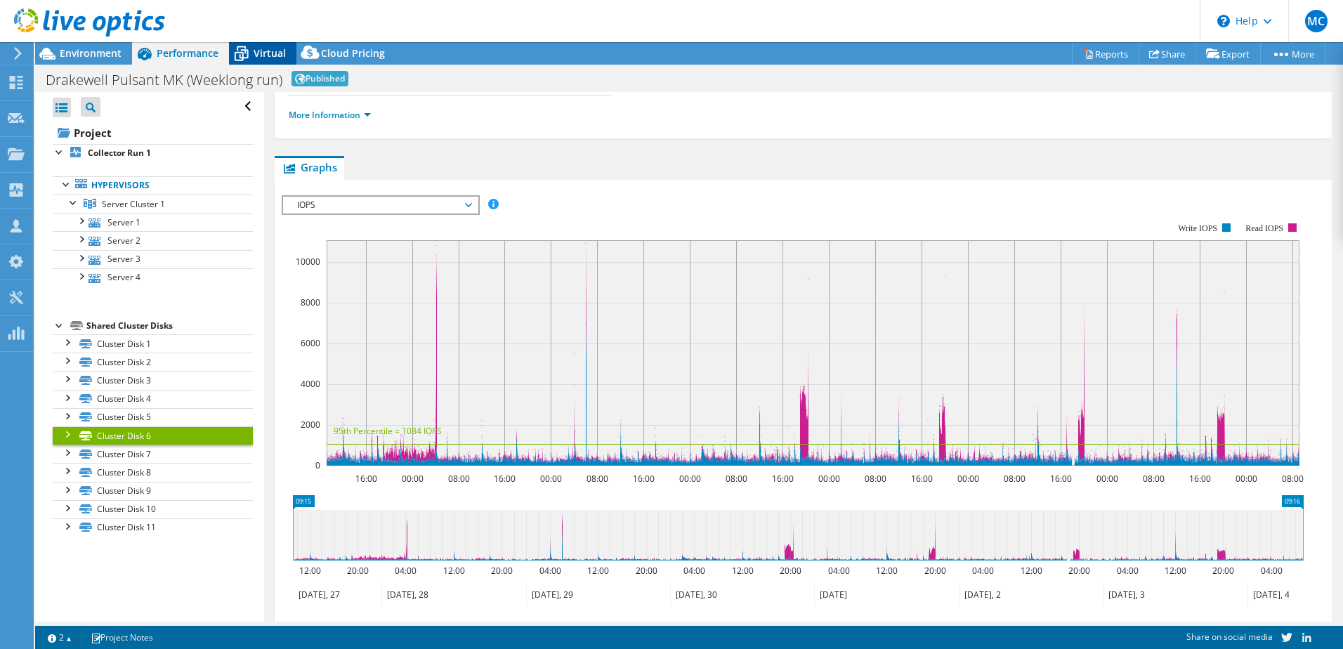
click at [256, 52] on span "Virtual" at bounding box center [270, 52] width 32 height 13
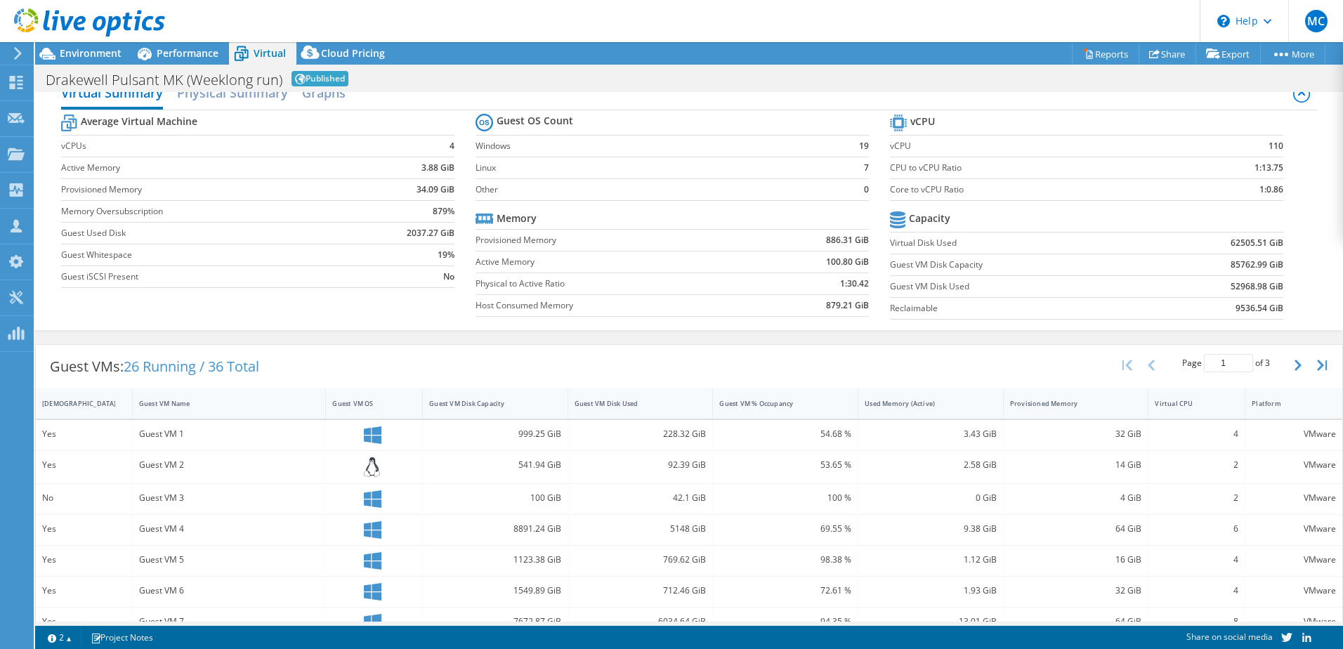
scroll to position [0, 0]
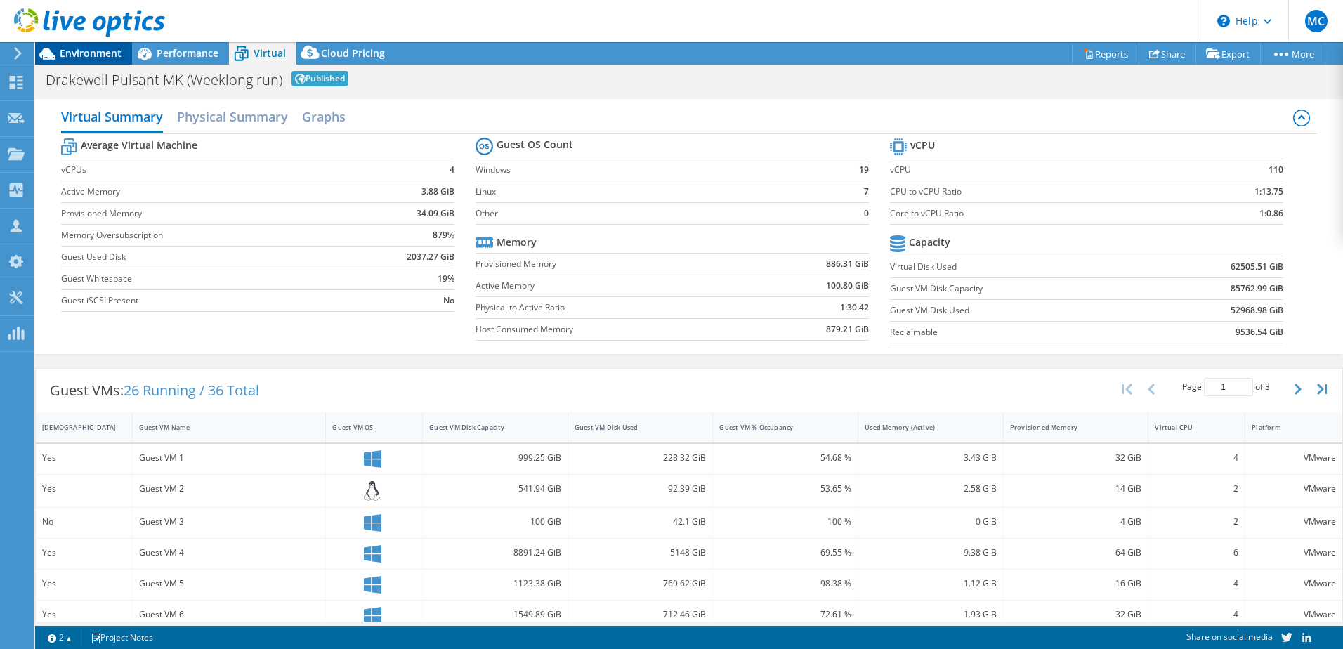
click at [69, 49] on span "Environment" at bounding box center [91, 52] width 62 height 13
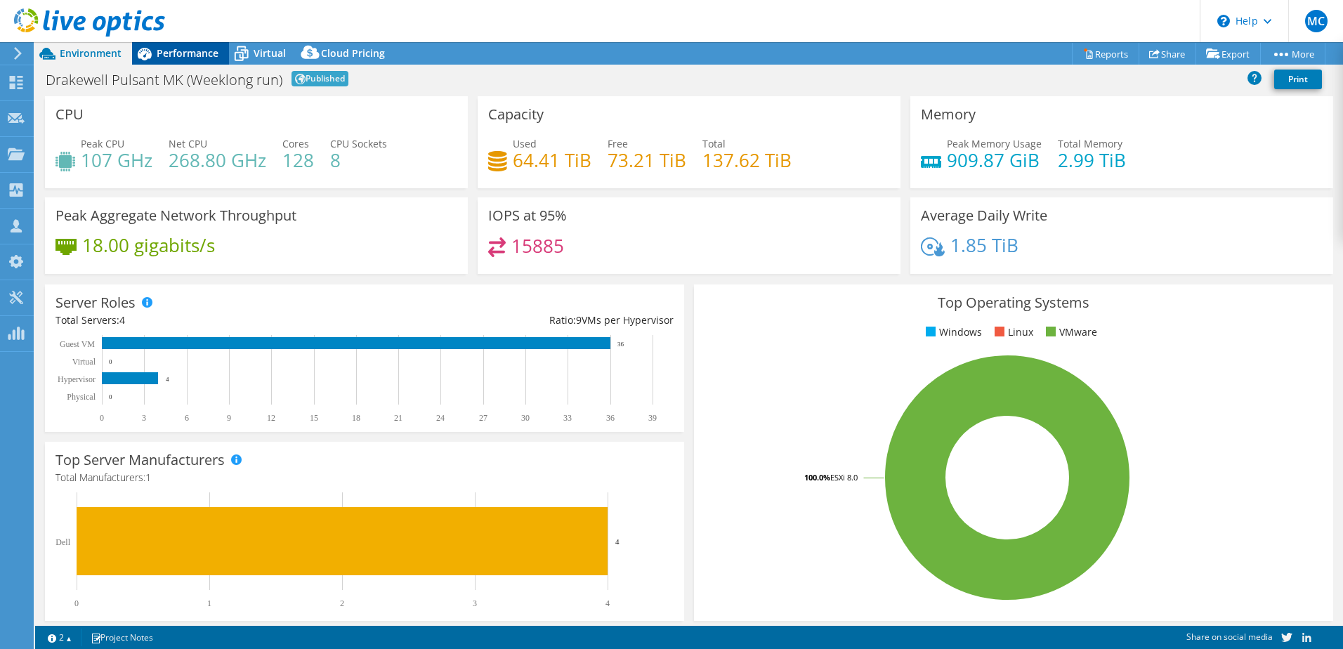
click at [174, 55] on span "Performance" at bounding box center [188, 52] width 62 height 13
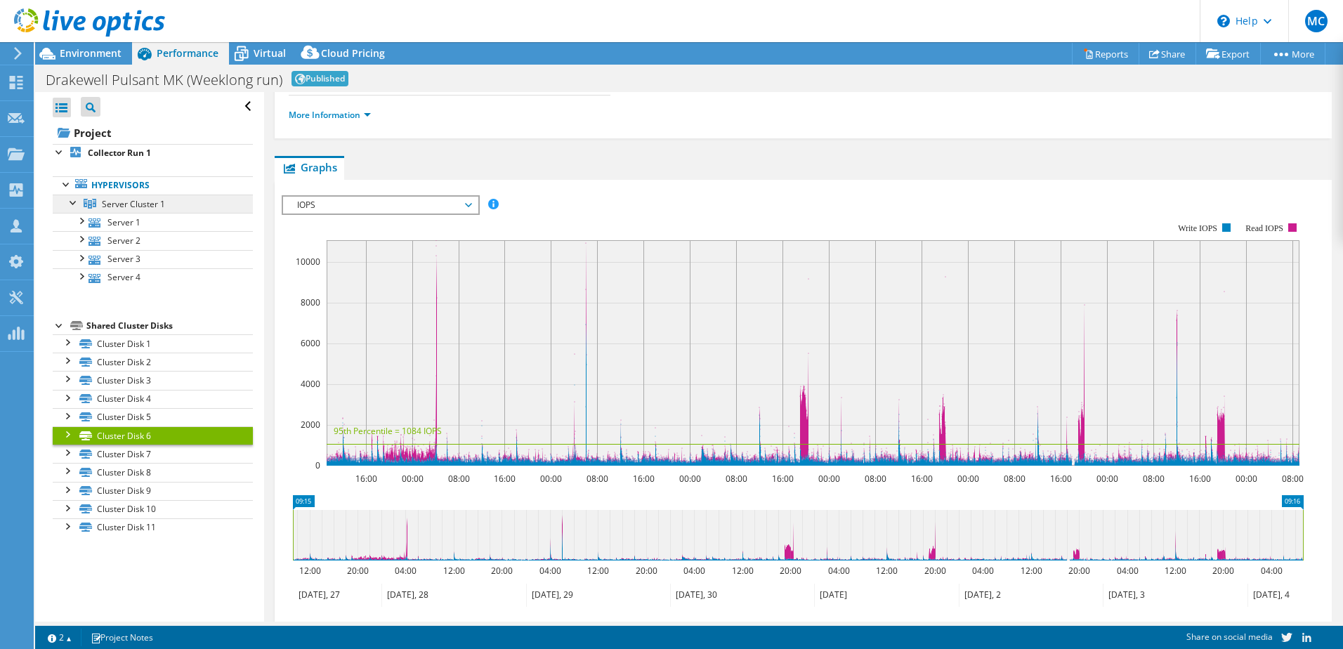
click at [124, 207] on span "Server Cluster 1" at bounding box center [133, 204] width 63 height 12
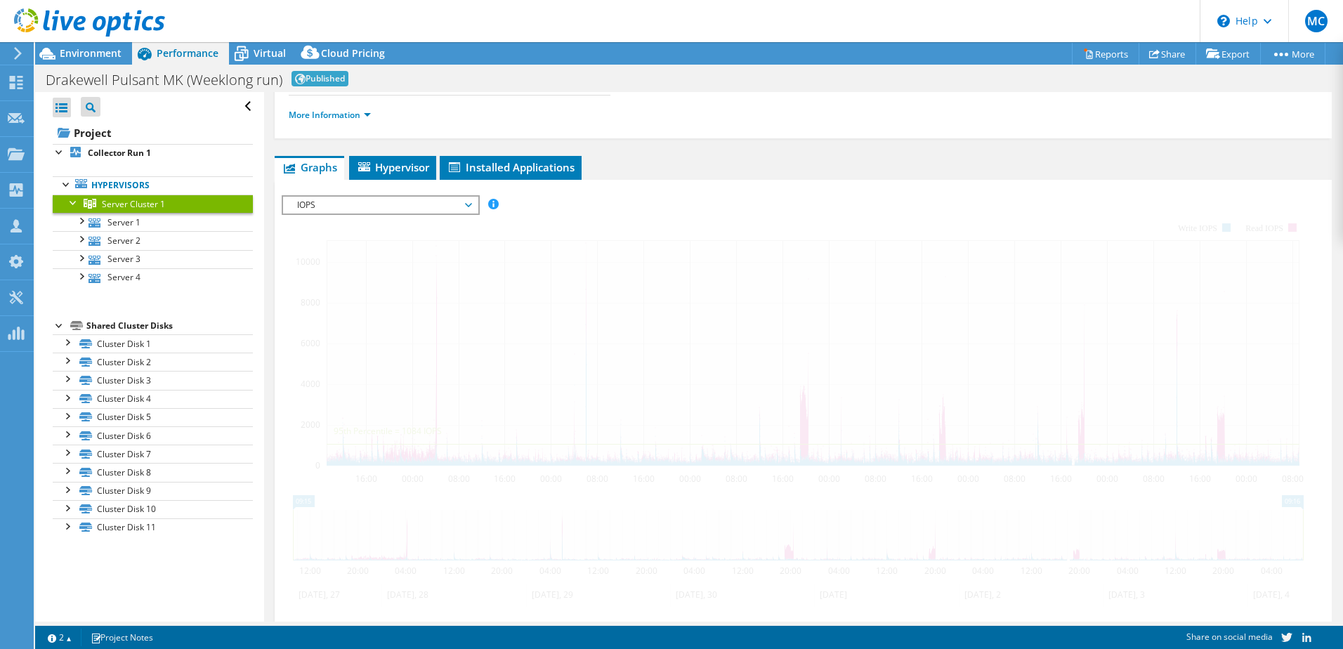
scroll to position [190, 0]
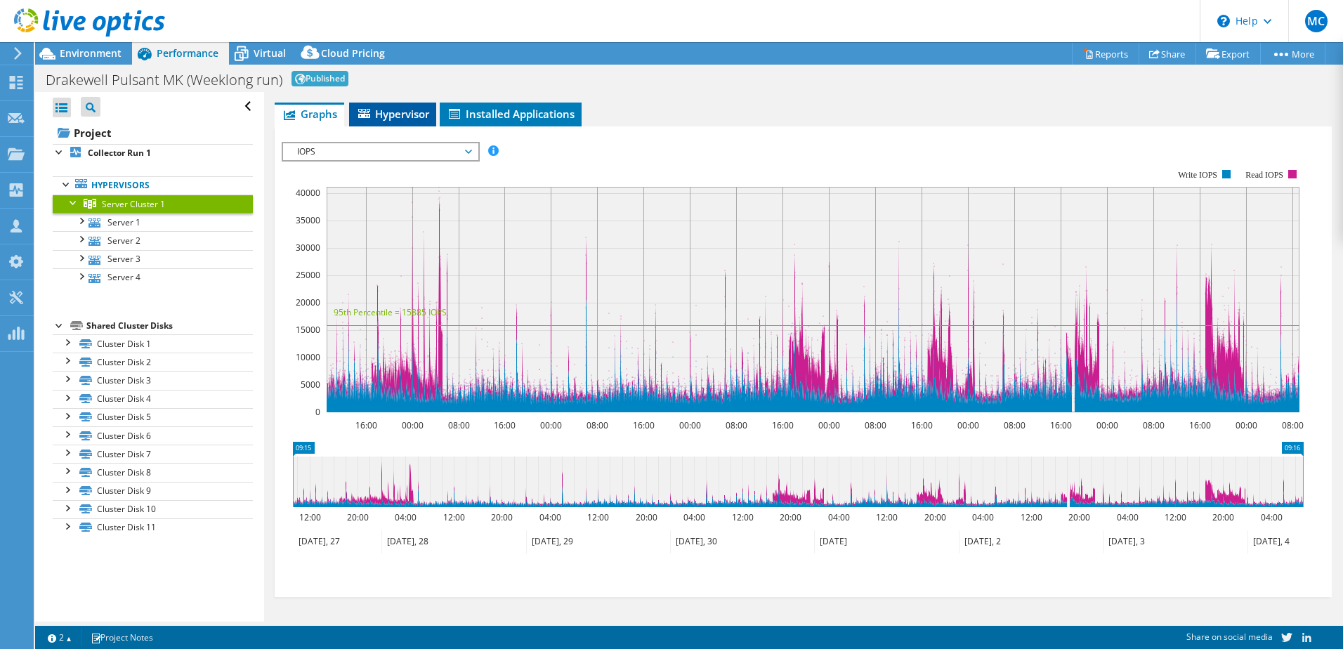
click at [393, 115] on span "Hypervisor" at bounding box center [392, 114] width 73 height 14
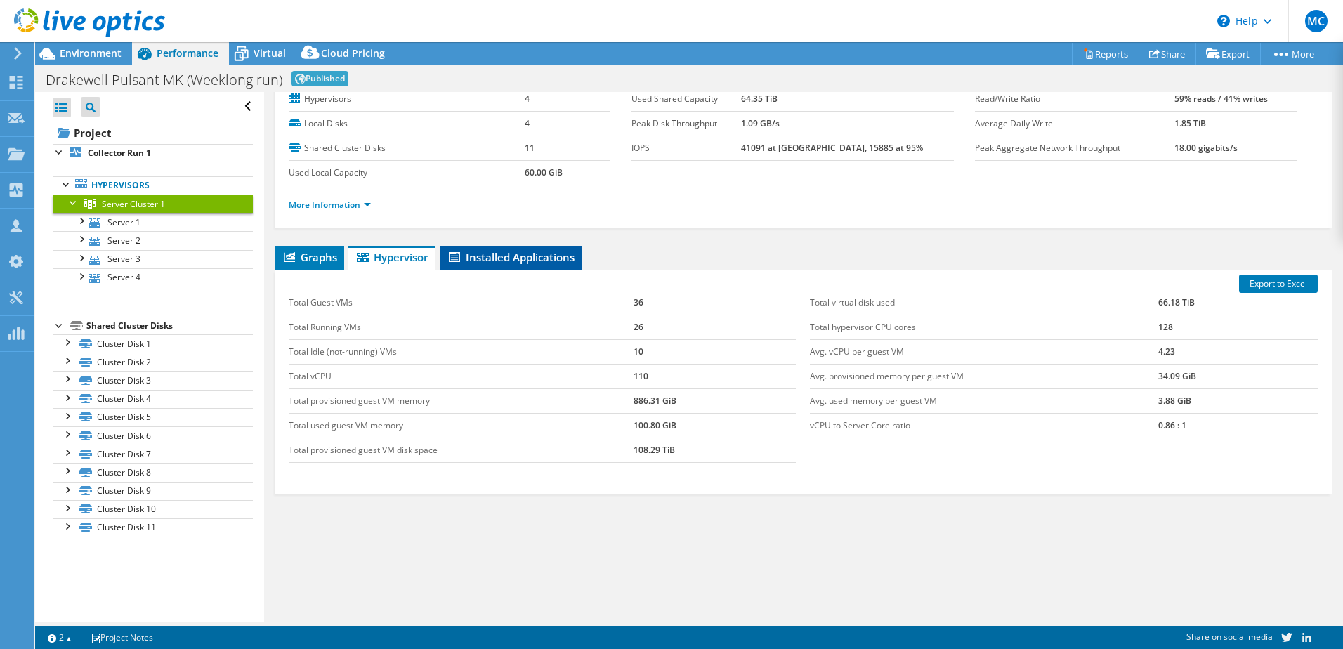
click at [498, 256] on span "Installed Applications" at bounding box center [511, 257] width 128 height 14
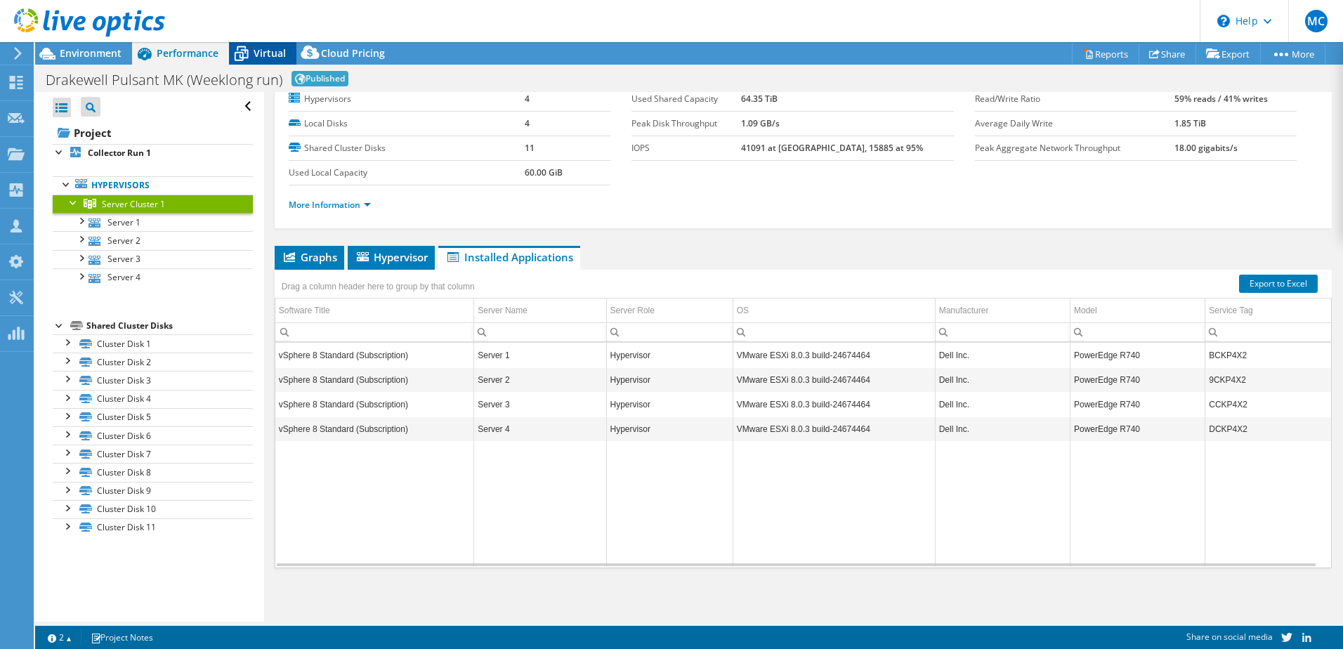
click at [266, 52] on span "Virtual" at bounding box center [270, 52] width 32 height 13
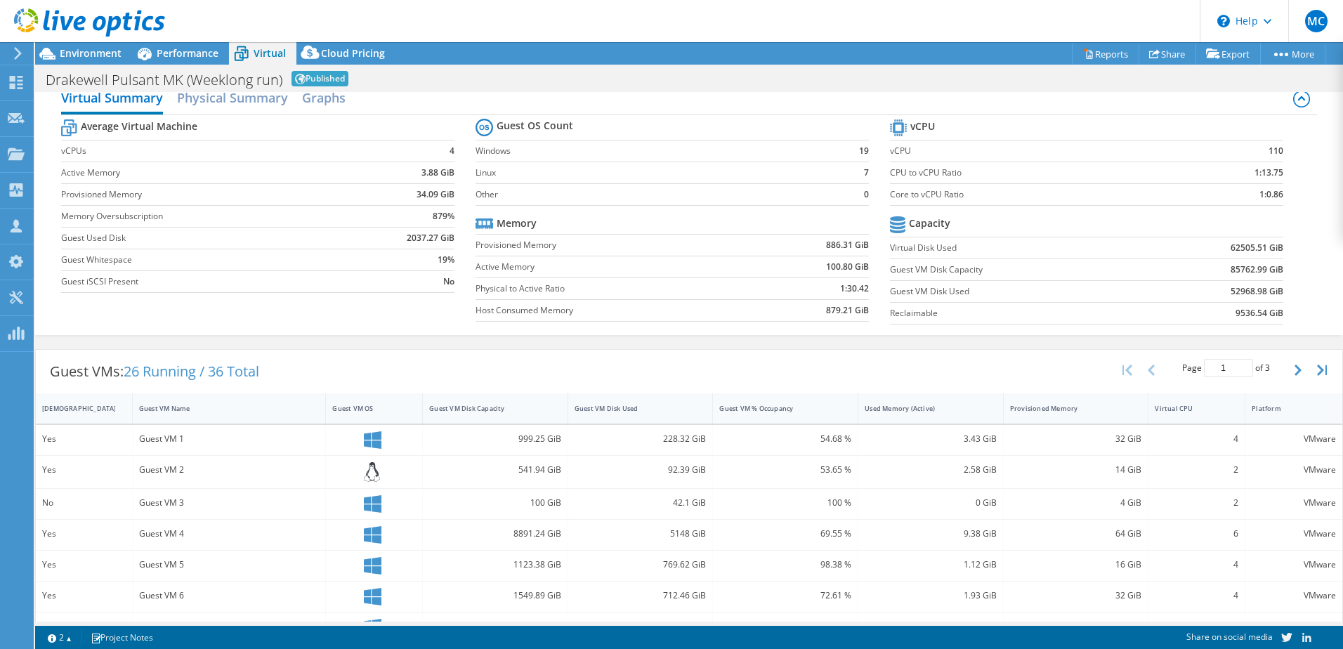
scroll to position [0, 0]
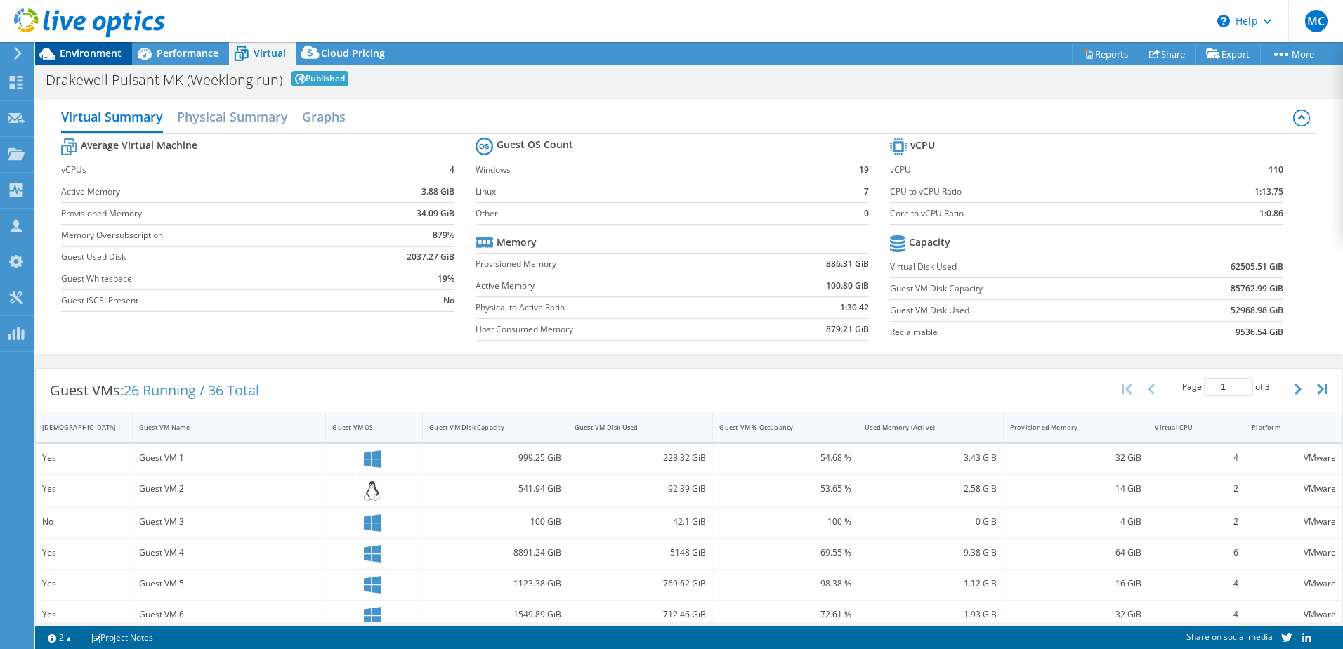
click at [60, 53] on span "Environment" at bounding box center [91, 52] width 62 height 13
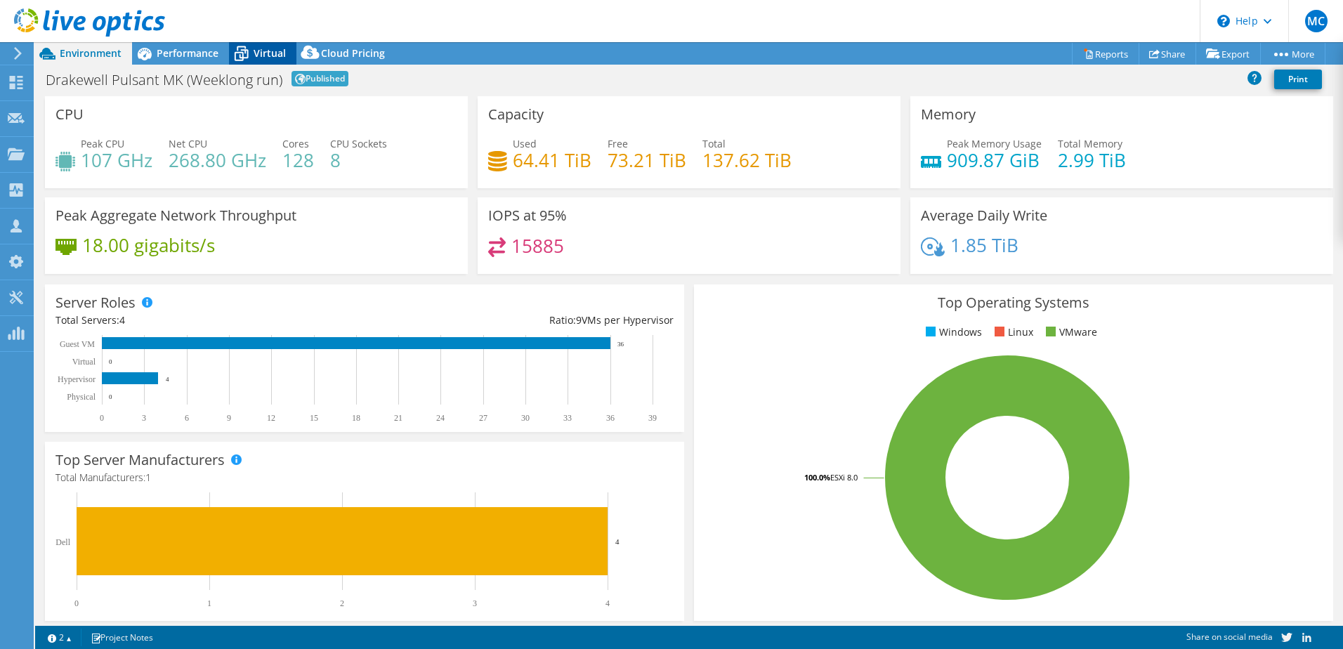
click at [259, 51] on span "Virtual" at bounding box center [270, 52] width 32 height 13
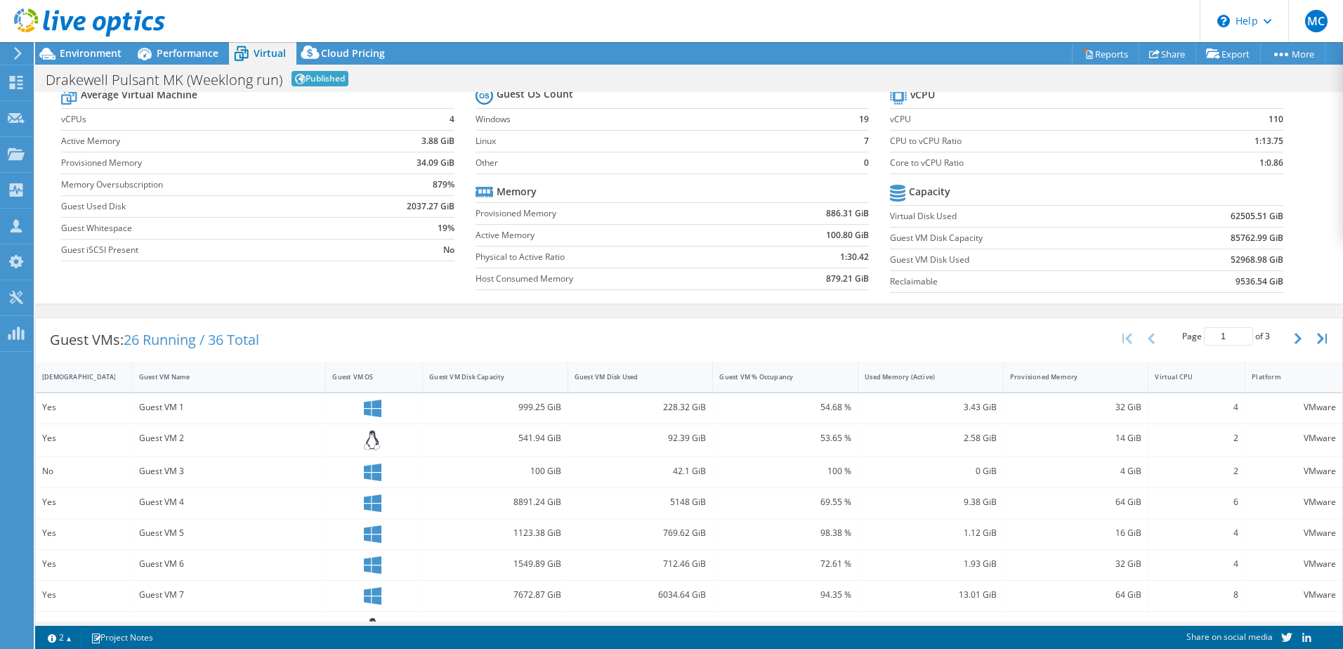
scroll to position [19, 0]
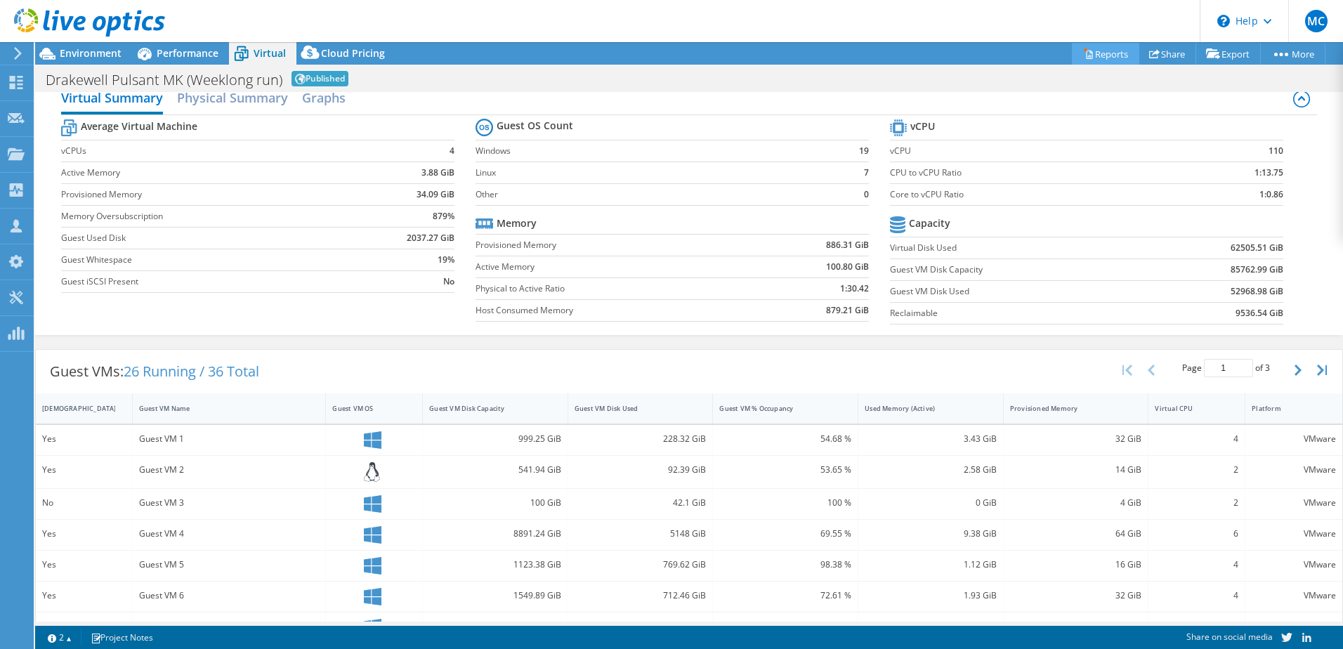
click at [1107, 53] on link "Reports" at bounding box center [1105, 54] width 67 height 22
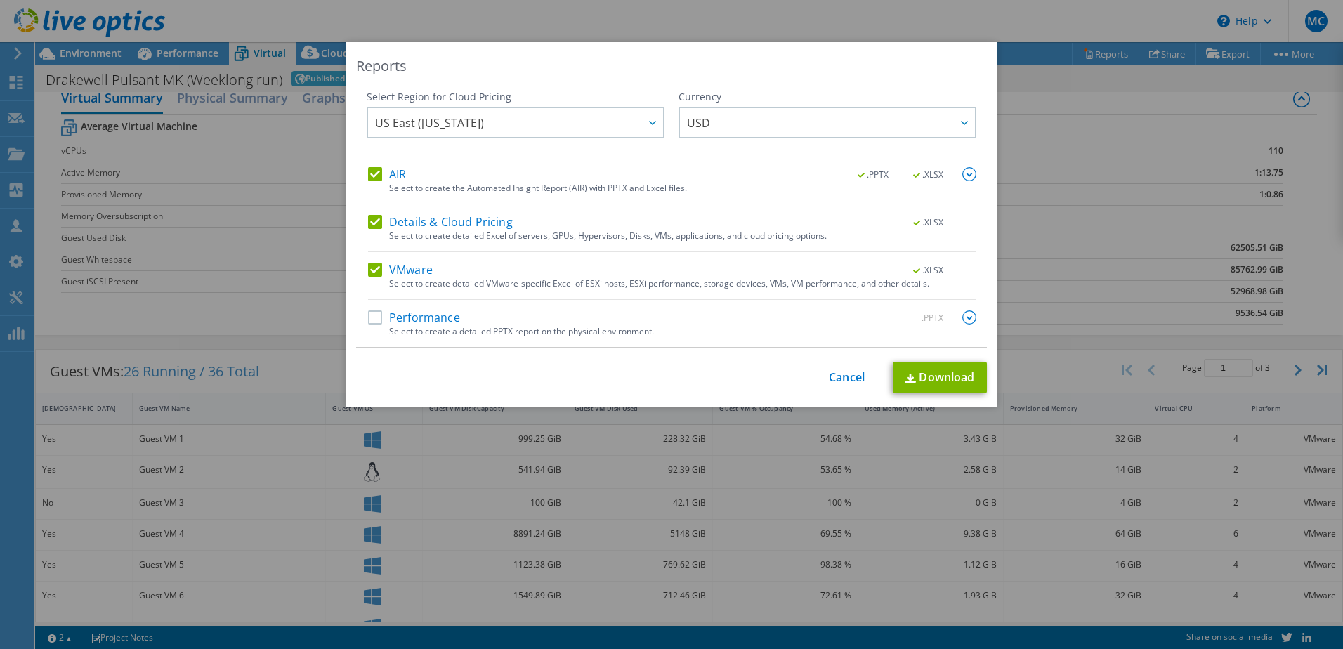
click at [372, 220] on label "Details & Cloud Pricing" at bounding box center [440, 222] width 145 height 14
click at [0, 0] on input "Details & Cloud Pricing" at bounding box center [0, 0] width 0 height 0
click at [925, 379] on link "Download" at bounding box center [940, 378] width 94 height 32
click at [928, 14] on div "Reports Select Region for Cloud Pricing Asia Pacific ([GEOGRAPHIC_DATA]) [GEOGR…" at bounding box center [671, 324] width 1343 height 649
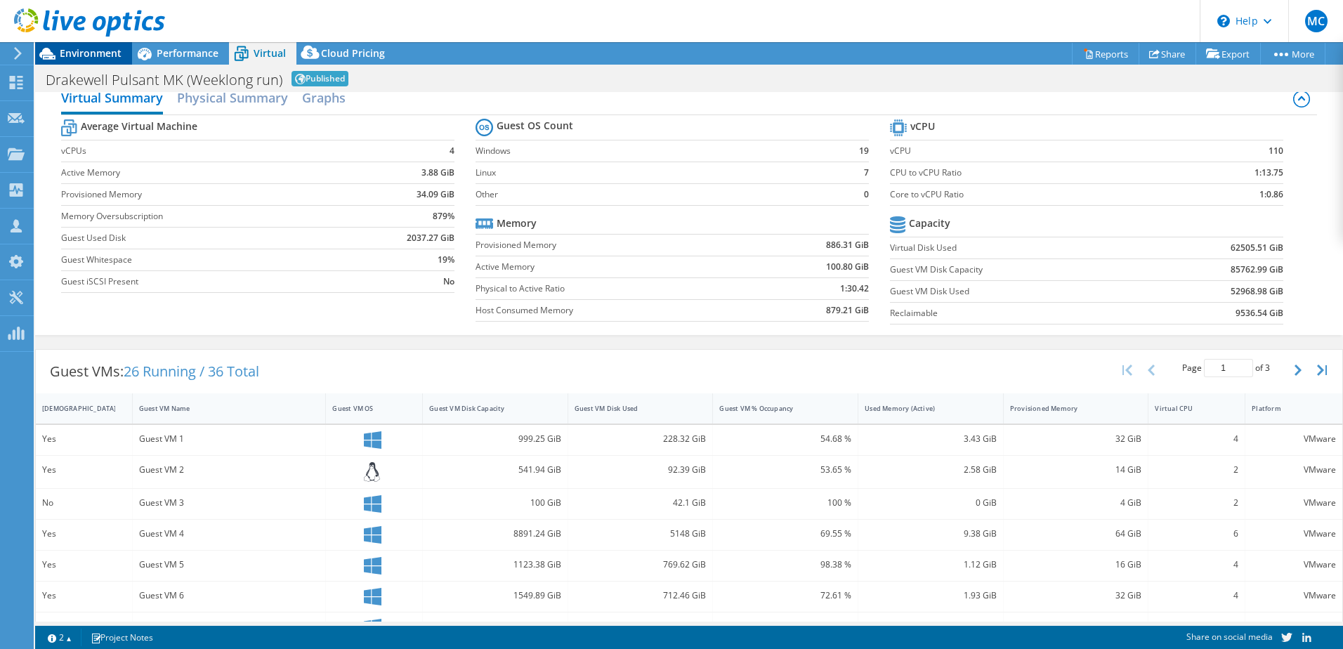
click at [86, 52] on span "Environment" at bounding box center [91, 52] width 62 height 13
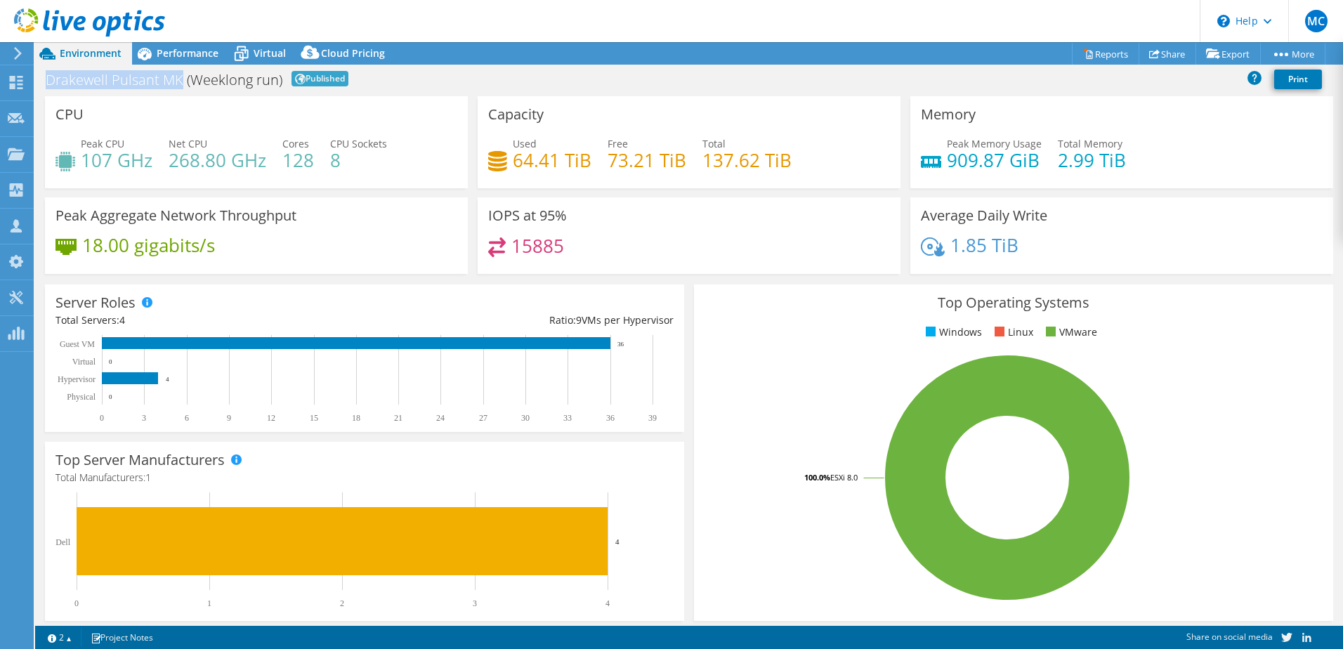
drag, startPoint x: 181, startPoint y: 81, endPoint x: 43, endPoint y: 76, distance: 138.5
click at [43, 76] on div "Drakewell Pulsant MK (Weeklong run) Published Print" at bounding box center [689, 79] width 1308 height 26
copy h1 "Drakewell Pulsant MK"
